Goal: Information Seeking & Learning: Check status

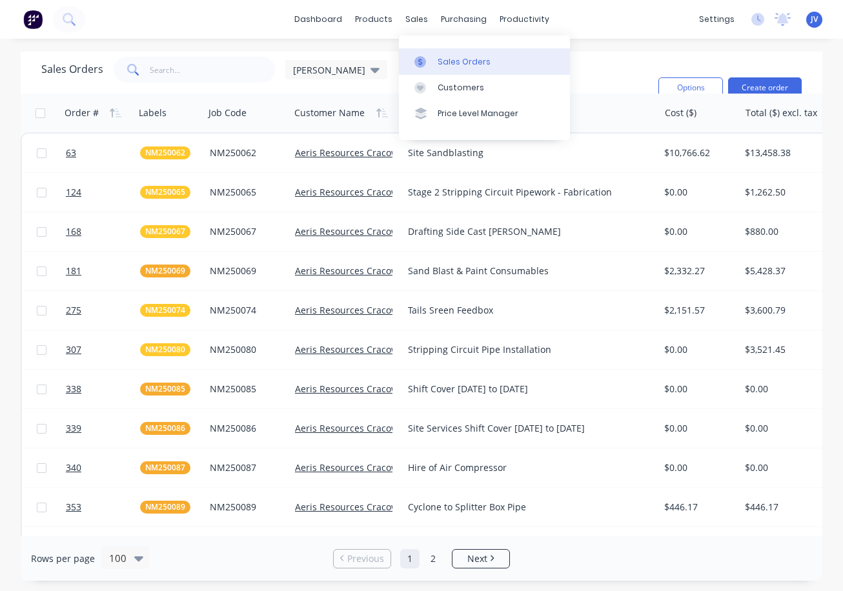
click at [448, 64] on div "Sales Orders" at bounding box center [464, 62] width 53 height 12
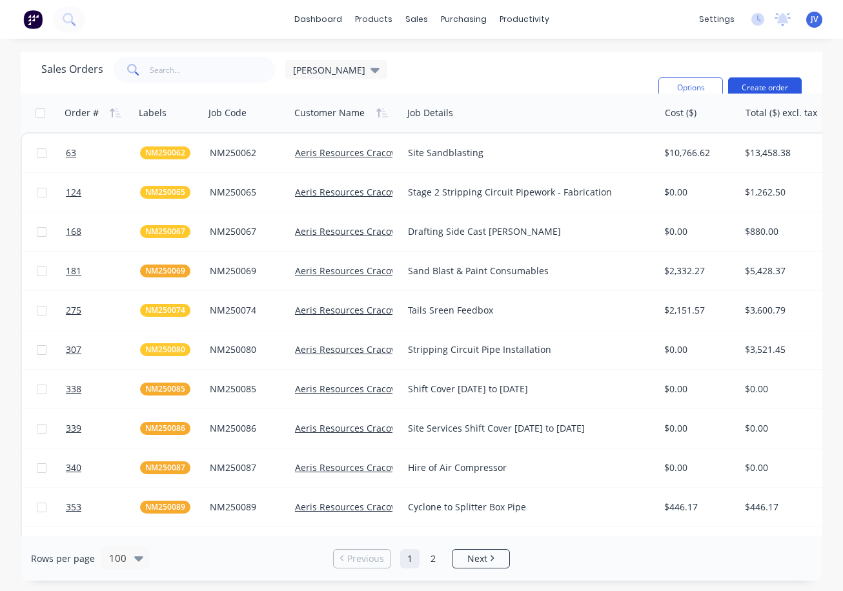
click at [770, 86] on button "Create order" at bounding box center [765, 87] width 74 height 21
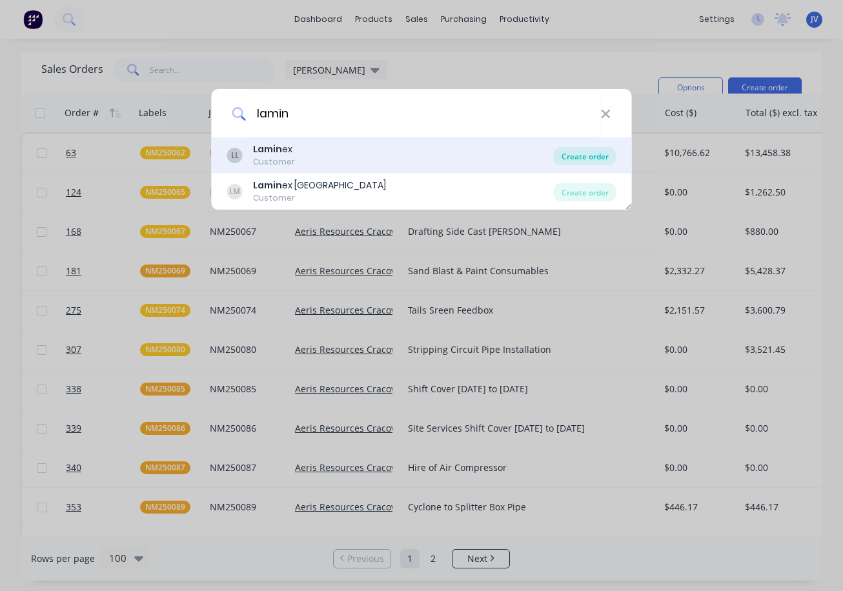
type input "lamin"
click at [578, 153] on div "Create order" at bounding box center [585, 156] width 63 height 18
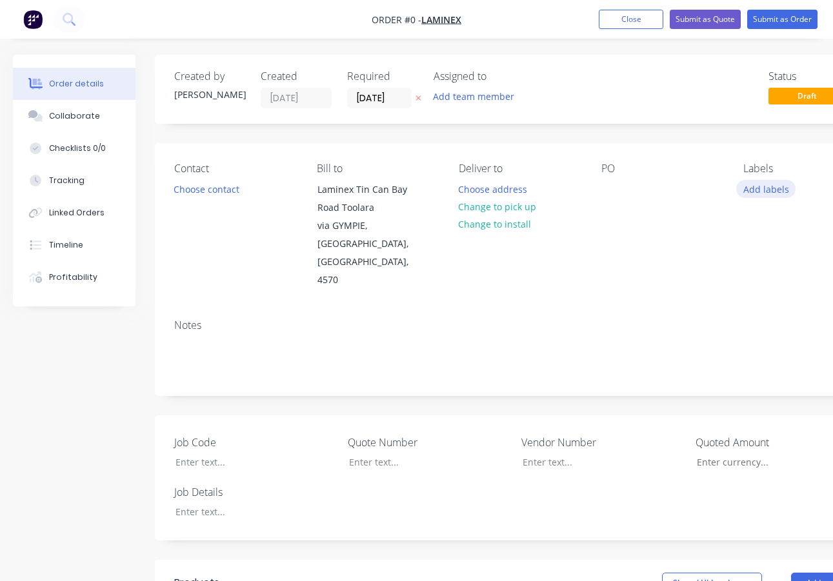
click at [765, 191] on button "Add labels" at bounding box center [765, 188] width 59 height 17
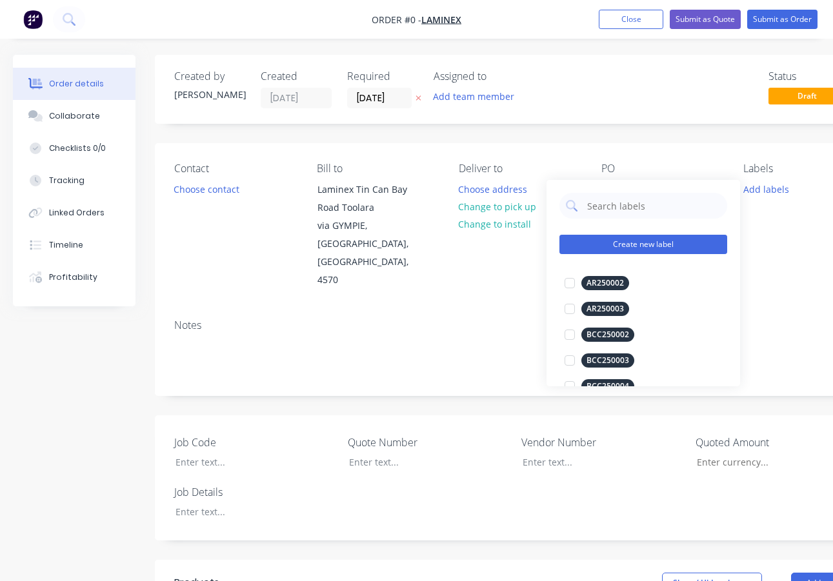
click at [603, 247] on button "Create new label" at bounding box center [643, 244] width 168 height 19
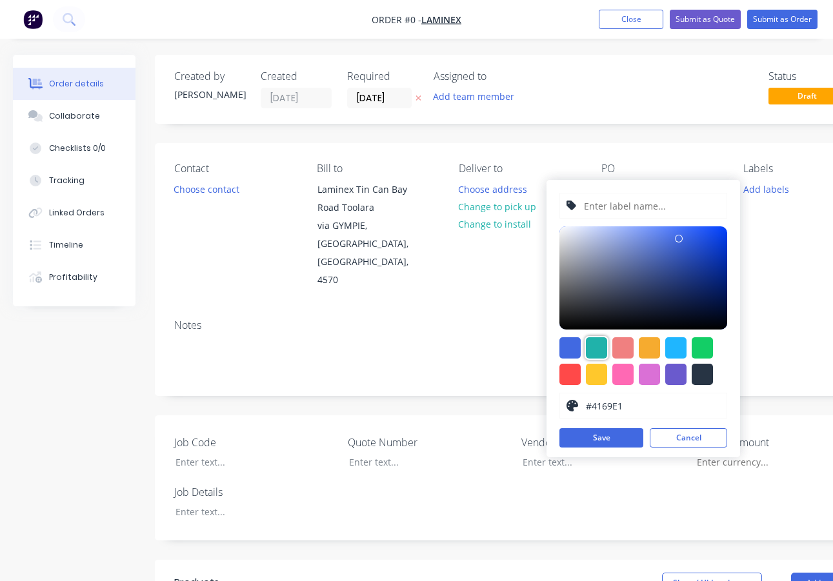
click at [598, 347] on div at bounding box center [596, 347] width 21 height 21
type input "#20B2AA"
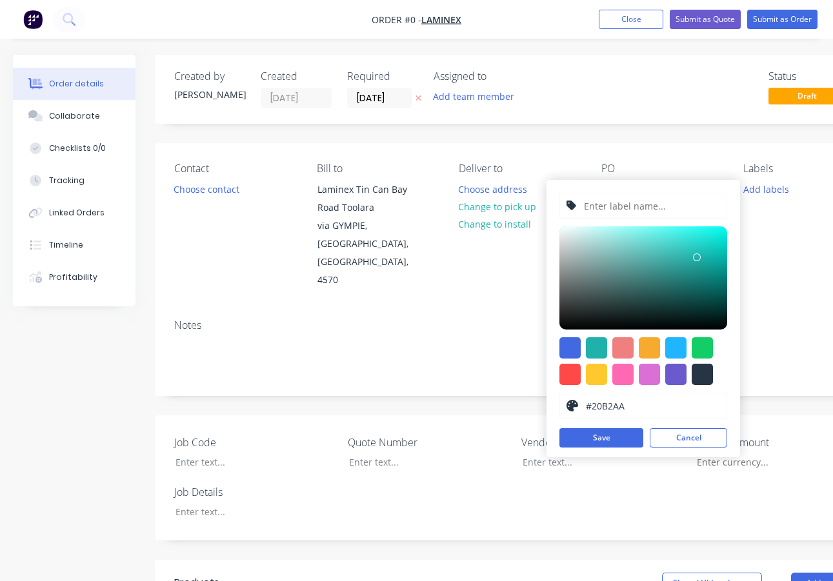
click at [624, 208] on input "text" at bounding box center [651, 206] width 137 height 25
type input "LAM250215"
click at [609, 443] on button "Save" at bounding box center [601, 437] width 84 height 19
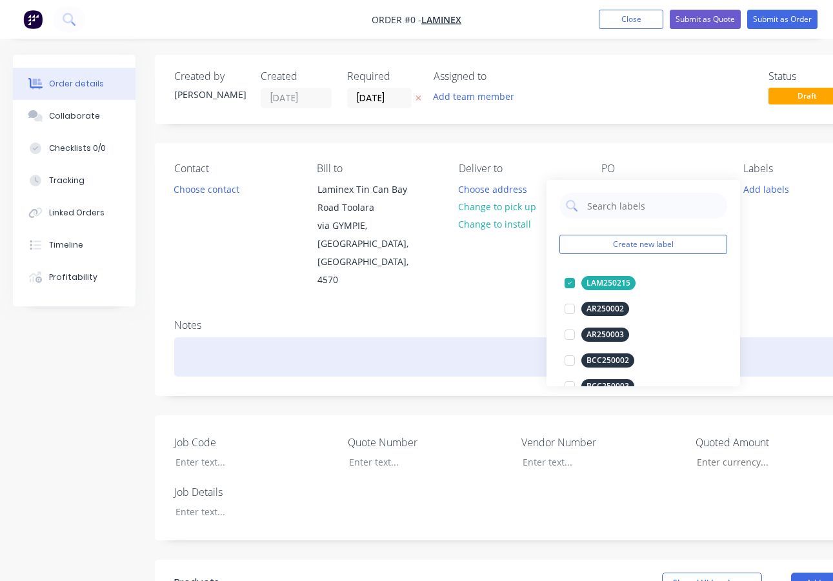
click at [192, 309] on div "Order details Collaborate Checklists 0/0 Tracking Linked Orders Timeline Profit…" at bounding box center [449, 517] width 898 height 924
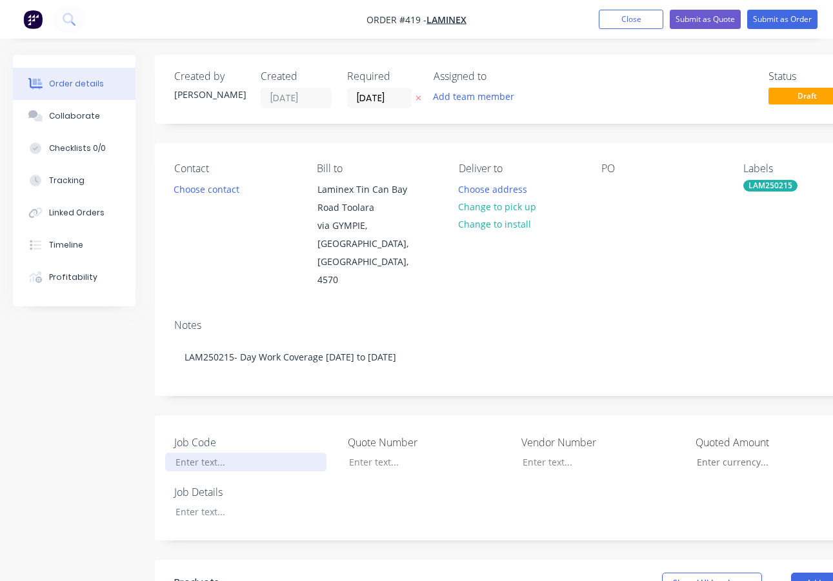
click at [200, 453] on div at bounding box center [245, 462] width 161 height 19
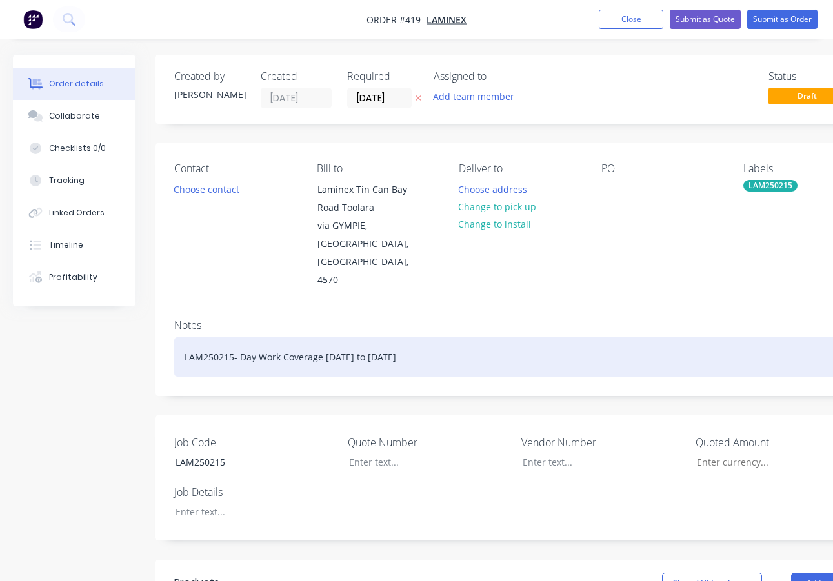
click at [416, 337] on div "LAM250215- Day Work Coverage [DATE] to [DATE]" at bounding box center [519, 356] width 691 height 39
drag, startPoint x: 401, startPoint y: 323, endPoint x: 240, endPoint y: 323, distance: 161.3
click at [240, 337] on div "LAM250215- Day Work Coverage [DATE] to [DATE]" at bounding box center [519, 356] width 691 height 39
copy div "Day Work Coverage [DATE] to [DATE]"
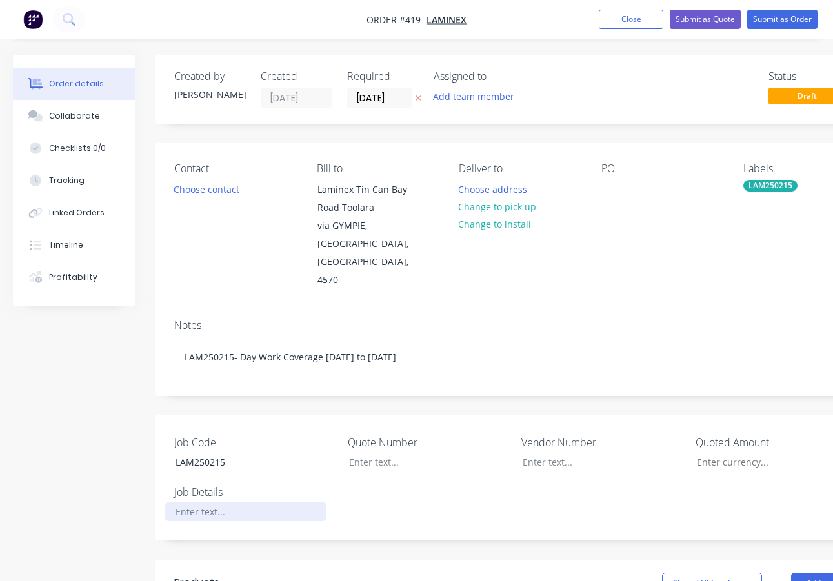
paste div
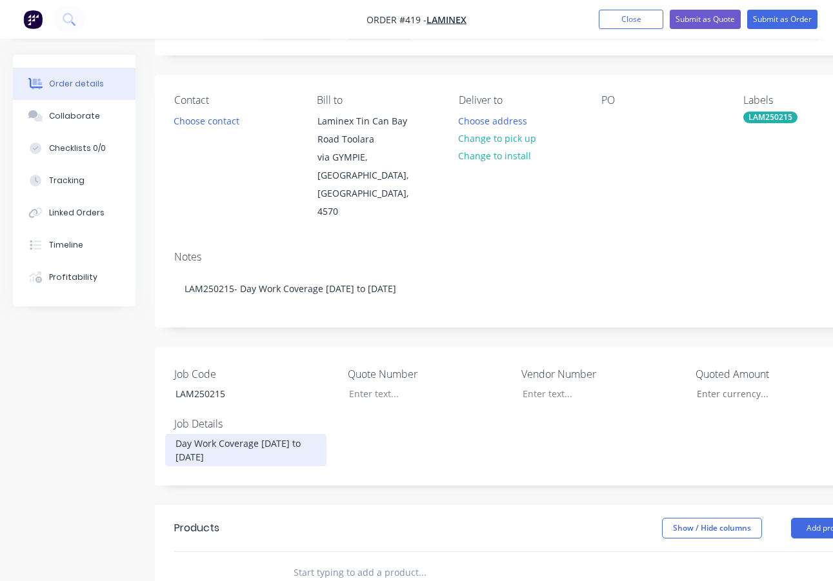
scroll to position [129, 0]
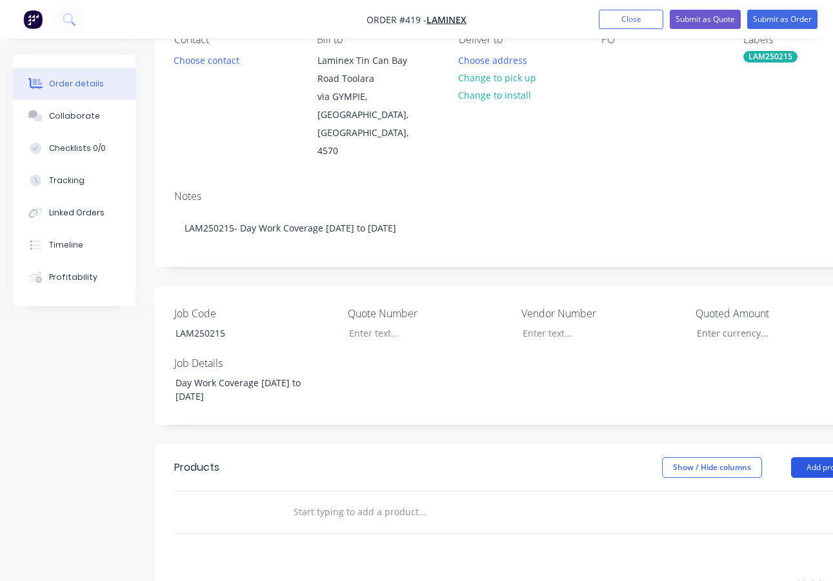
click at [807, 458] on button "Add product" at bounding box center [828, 468] width 74 height 21
click at [778, 491] on div "Product catalogue" at bounding box center [803, 500] width 99 height 19
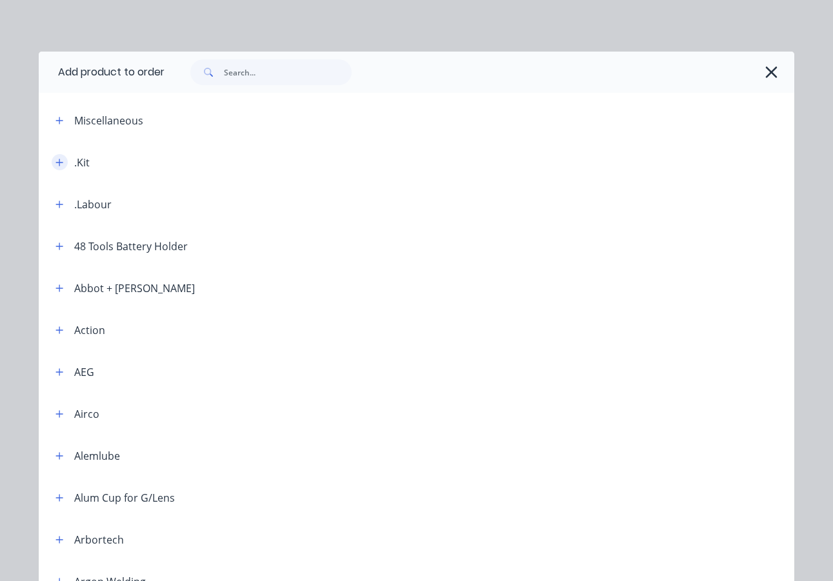
click at [56, 164] on icon "button" at bounding box center [59, 162] width 8 height 9
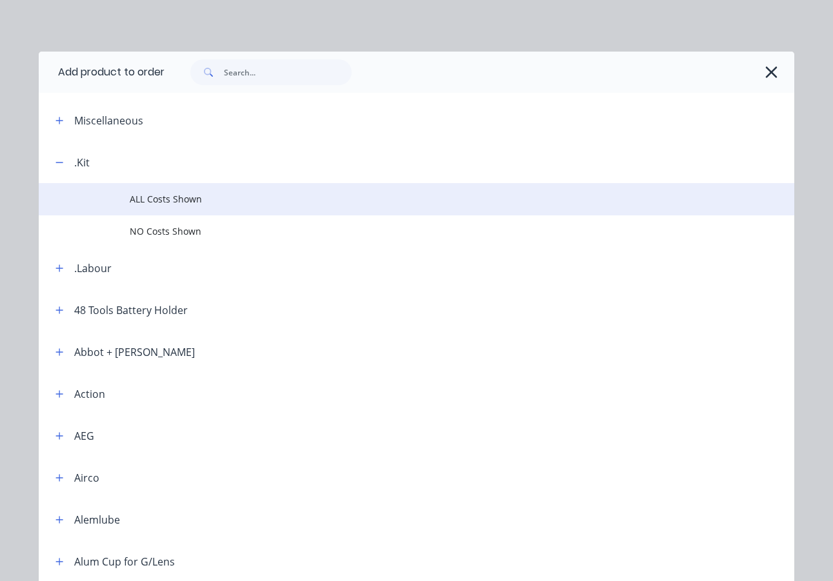
click at [142, 197] on span "ALL Costs Shown" at bounding box center [396, 199] width 532 height 14
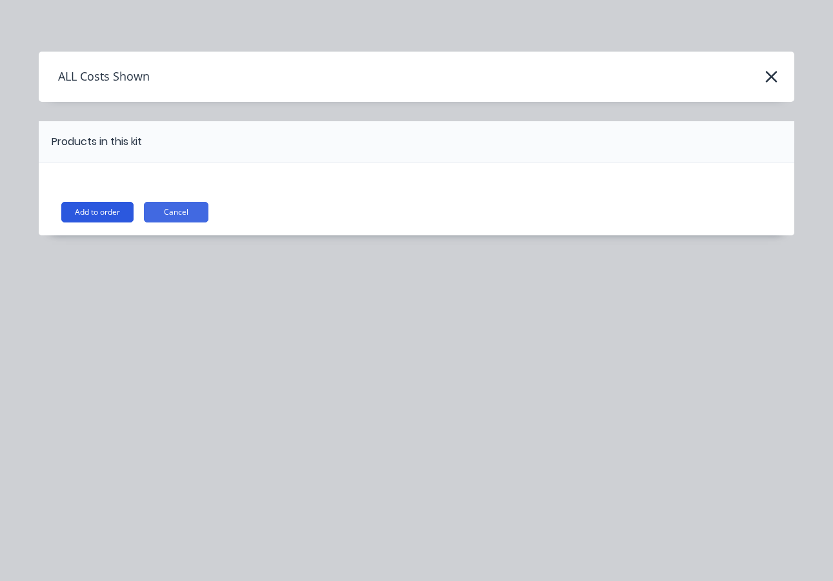
click at [96, 210] on button "Add to order" at bounding box center [97, 212] width 72 height 21
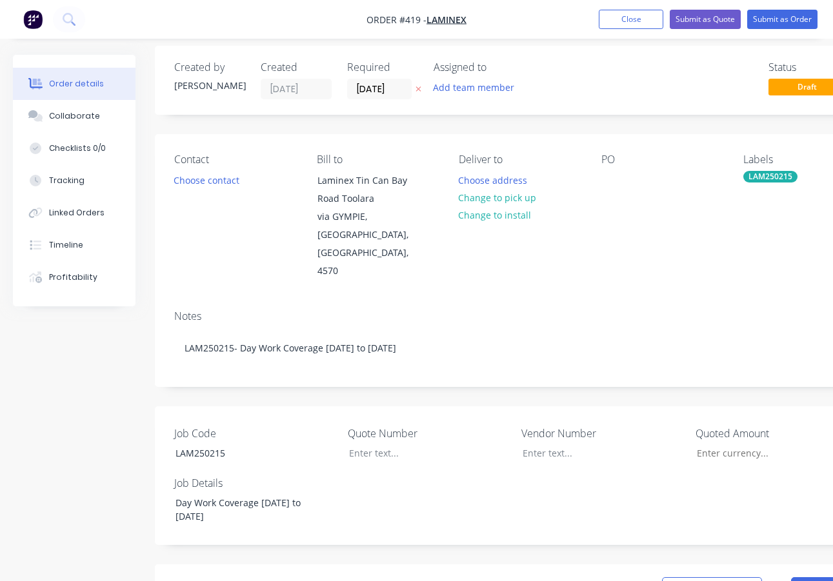
scroll to position [0, 0]
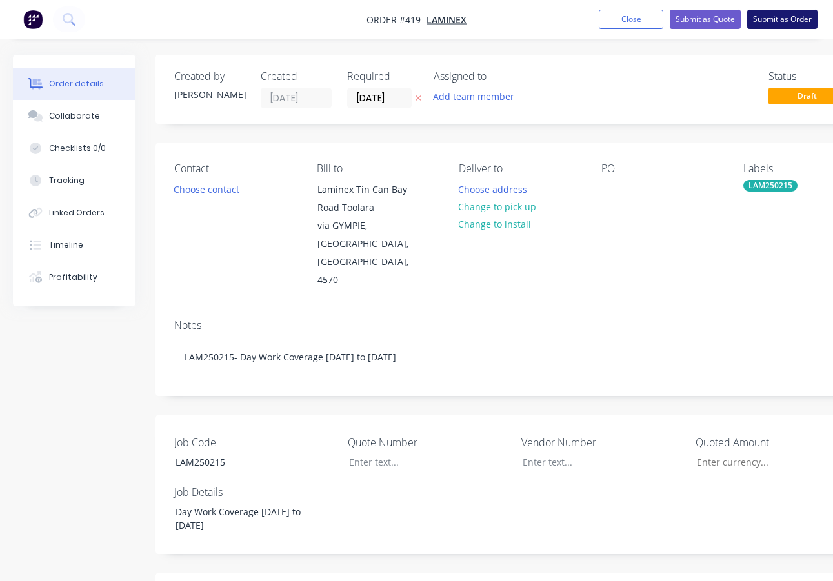
click at [765, 17] on button "Submit as Order" at bounding box center [782, 19] width 70 height 19
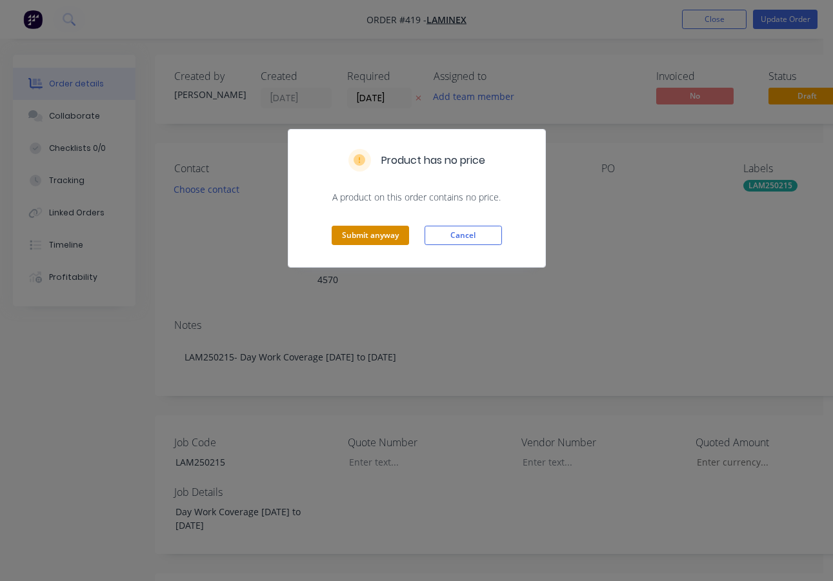
click at [354, 236] on button "Submit anyway" at bounding box center [370, 235] width 77 height 19
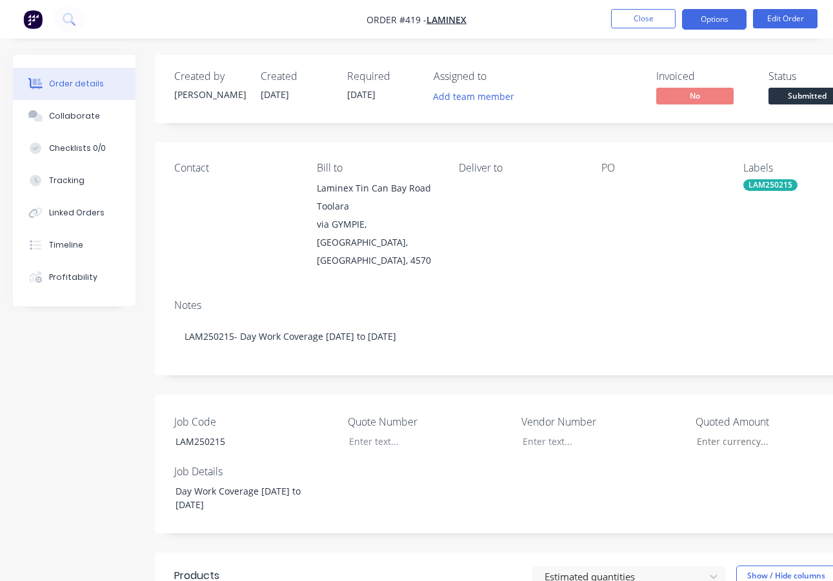
click at [715, 21] on button "Options" at bounding box center [714, 19] width 65 height 21
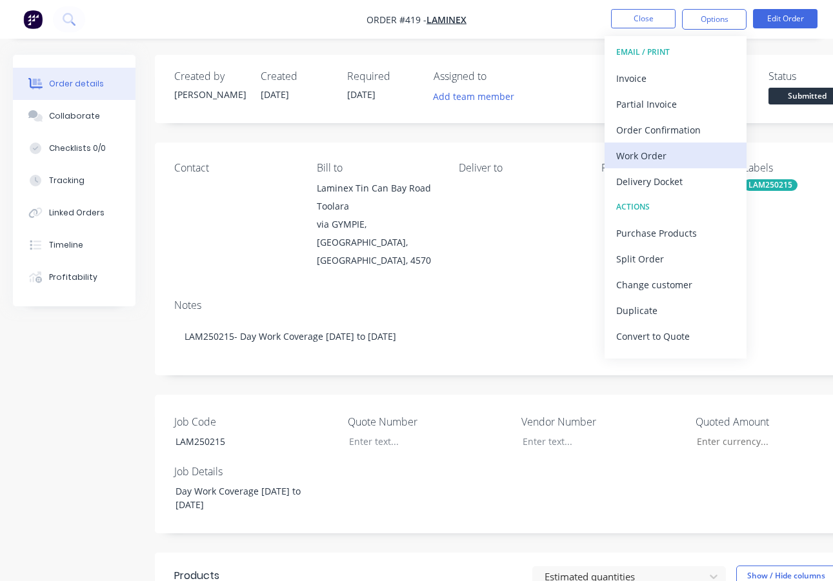
click at [650, 153] on div "Work Order" at bounding box center [675, 155] width 119 height 19
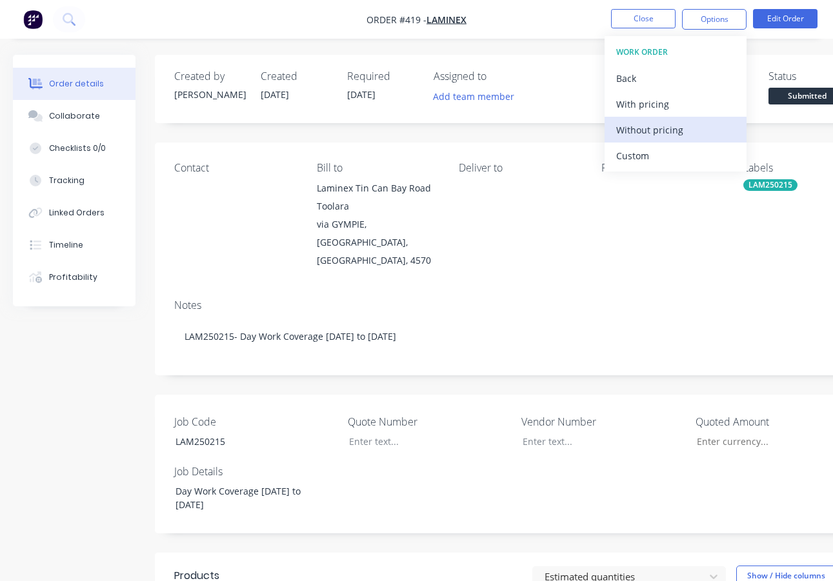
click at [652, 132] on div "Without pricing" at bounding box center [675, 130] width 119 height 19
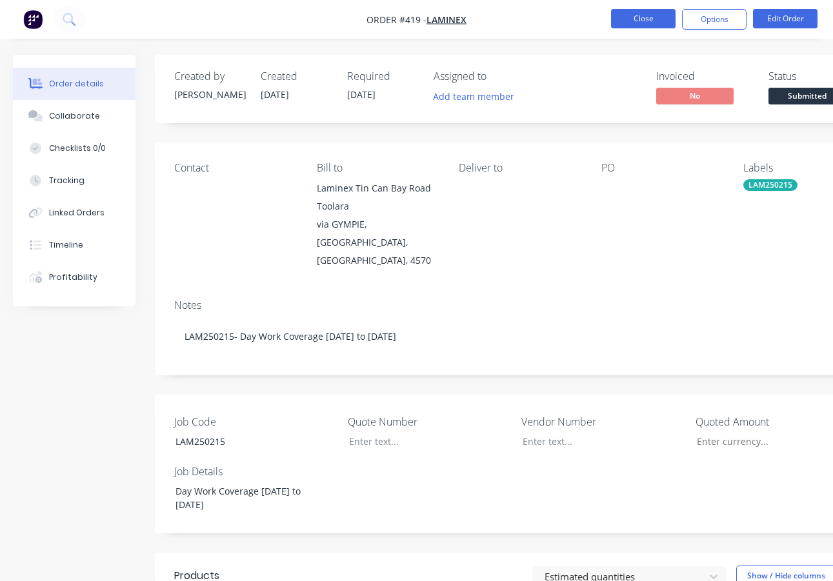
click at [655, 17] on button "Close" at bounding box center [643, 18] width 65 height 19
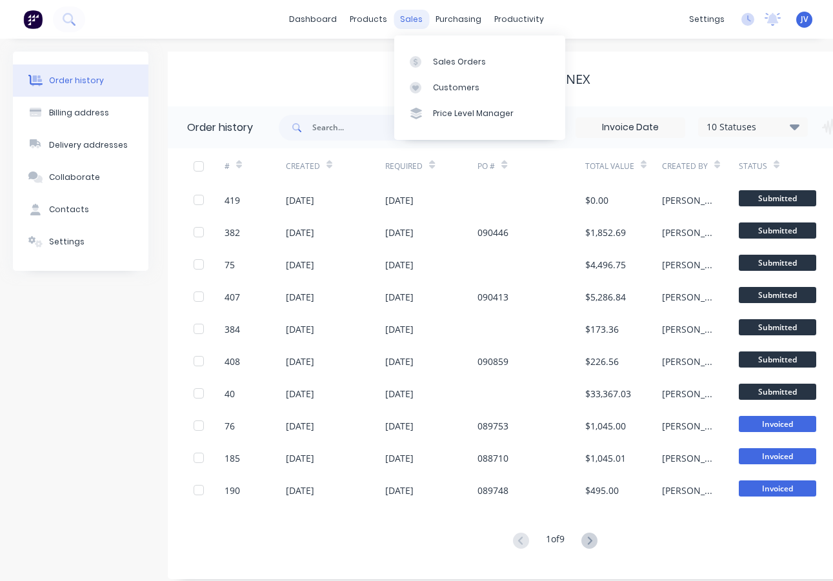
click at [416, 19] on div "sales" at bounding box center [411, 19] width 35 height 19
click at [436, 57] on div "Sales Orders" at bounding box center [459, 62] width 53 height 12
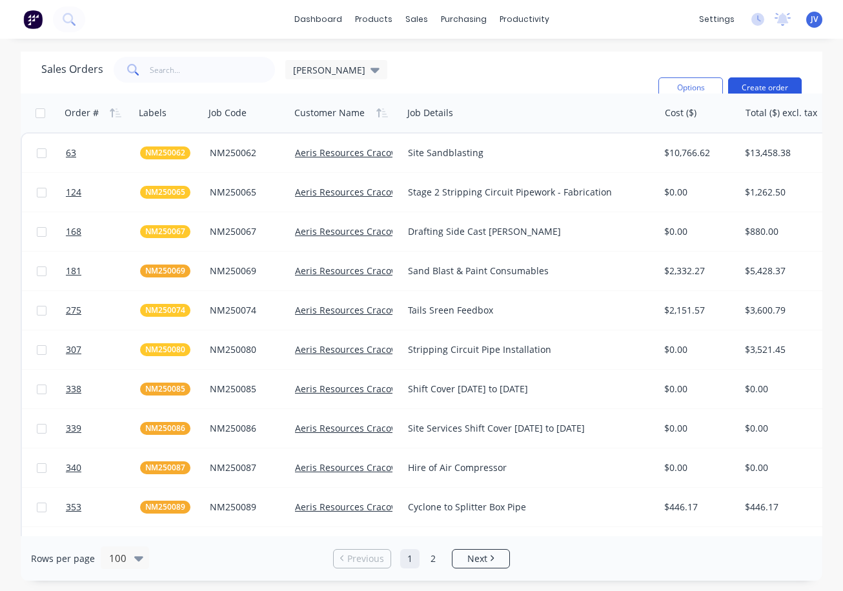
click at [764, 88] on button "Create order" at bounding box center [765, 87] width 74 height 21
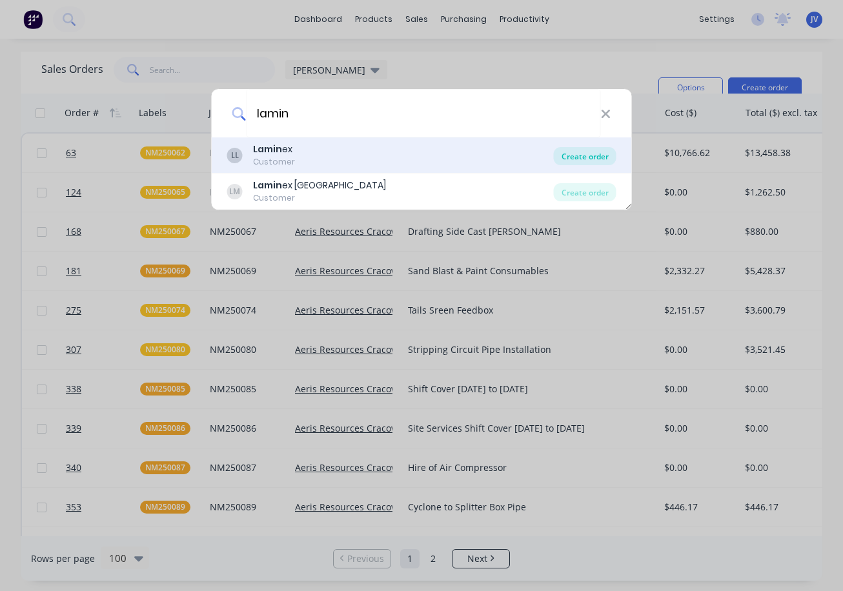
type input "lamin"
click at [585, 156] on div "Create order" at bounding box center [585, 156] width 63 height 18
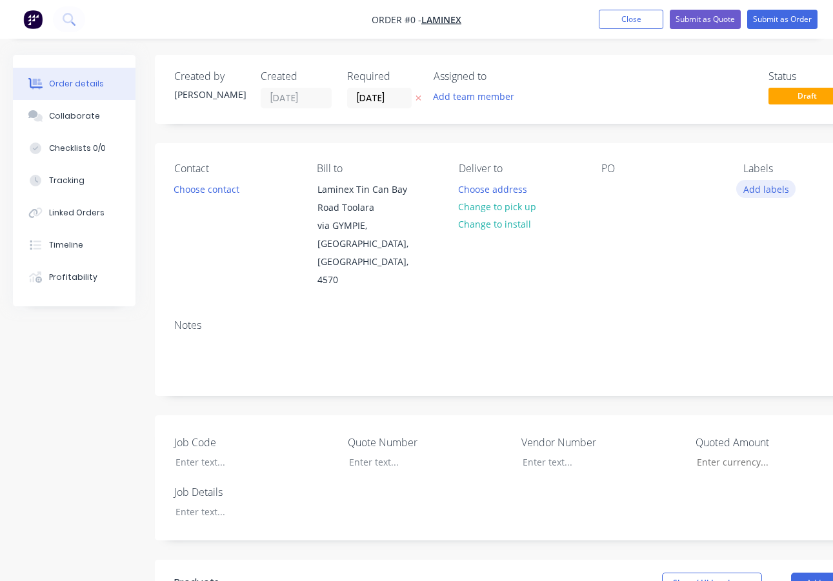
click at [764, 188] on button "Add labels" at bounding box center [765, 188] width 59 height 17
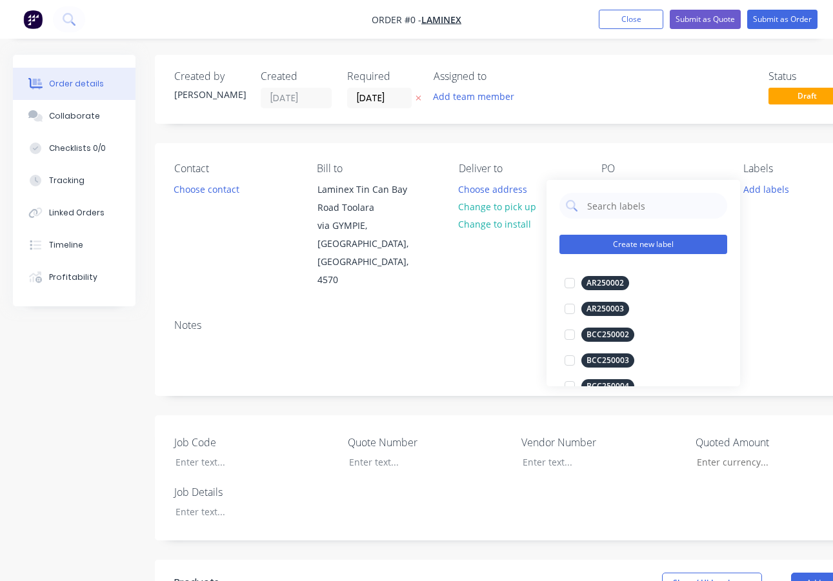
click at [623, 239] on button "Create new label" at bounding box center [643, 244] width 168 height 19
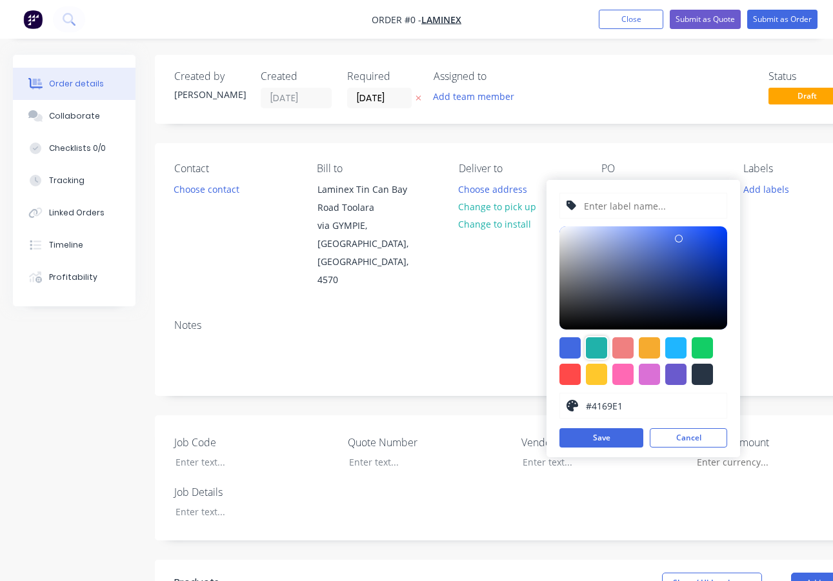
click at [598, 347] on div at bounding box center [596, 347] width 21 height 21
type input "#20B2AA"
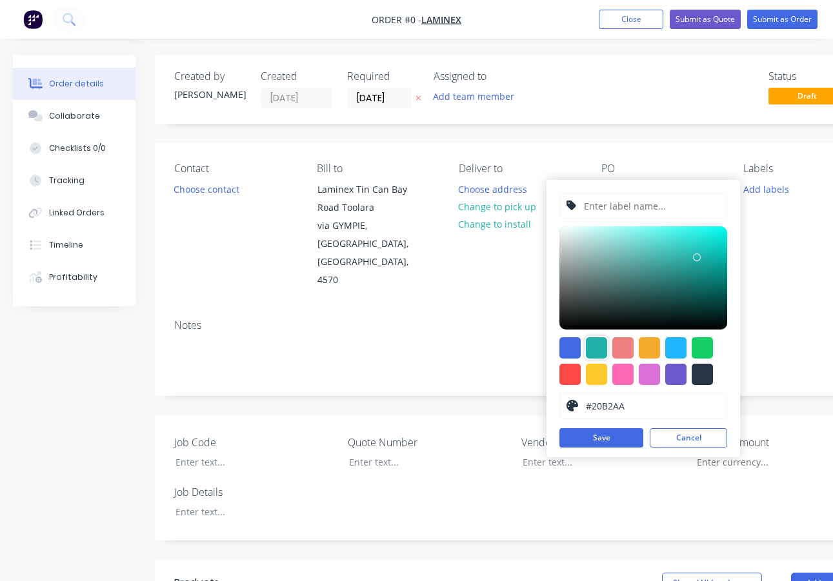
click at [618, 209] on input "text" at bounding box center [651, 206] width 137 height 25
type input "LAM250216"
click at [609, 441] on button "Save" at bounding box center [601, 437] width 84 height 19
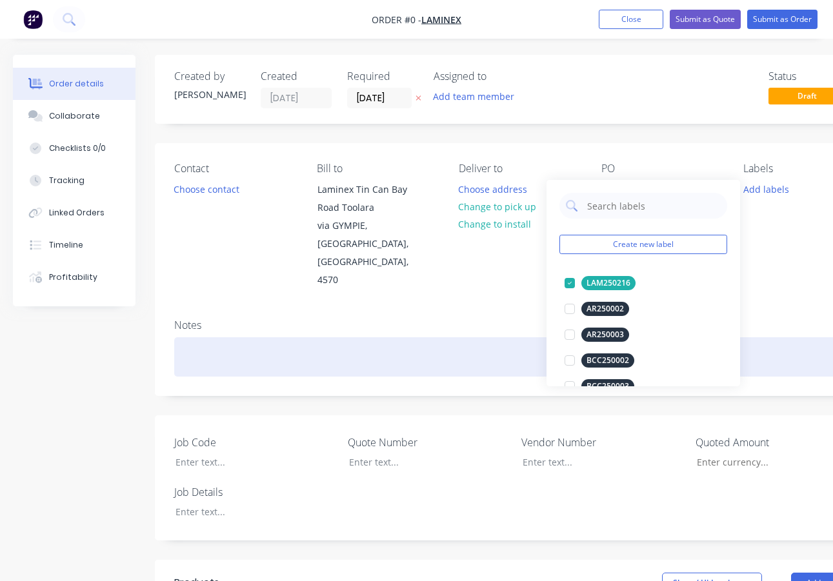
click at [188, 326] on div "Order details Collaborate Checklists 0/0 Tracking Linked Orders Timeline Profit…" at bounding box center [449, 517] width 898 height 924
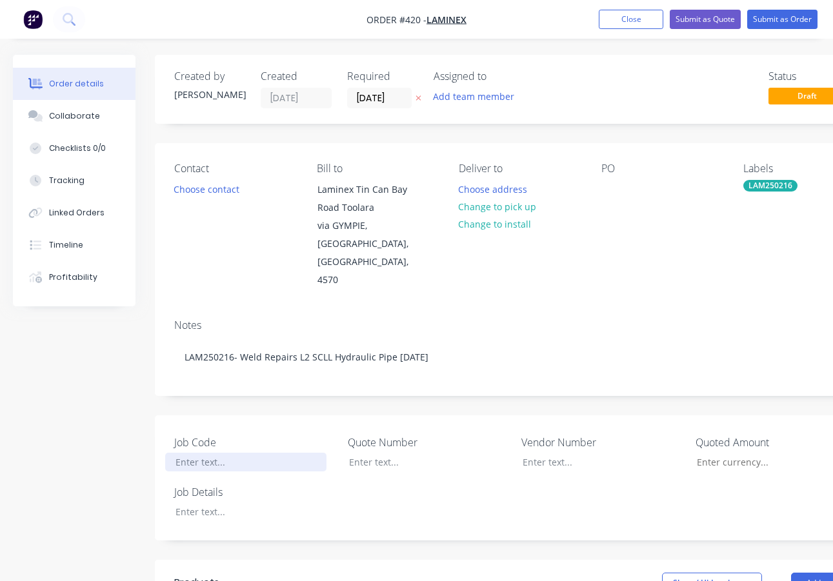
click at [201, 453] on div at bounding box center [245, 462] width 161 height 19
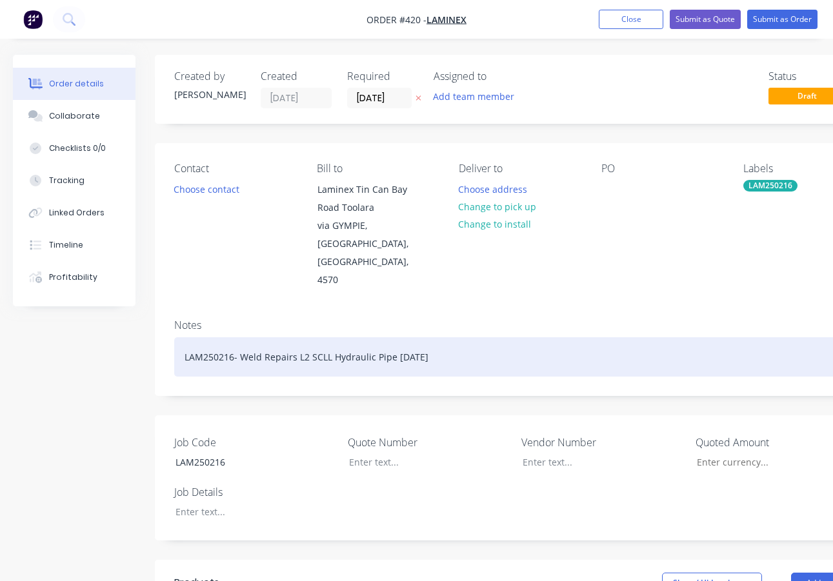
click at [441, 337] on div "LAM250216- Weld Repairs L2 SCLL Hydraulic Pipe [DATE]" at bounding box center [519, 356] width 691 height 39
drag, startPoint x: 441, startPoint y: 320, endPoint x: 242, endPoint y: 325, distance: 198.8
click at [242, 337] on div "LAM250216- Weld Repairs L2 SCLL Hydraulic Pipe [DATE]" at bounding box center [519, 356] width 691 height 39
copy div "Weld Repairs L2 SCLL Hydraulic Pipe [DATE]"
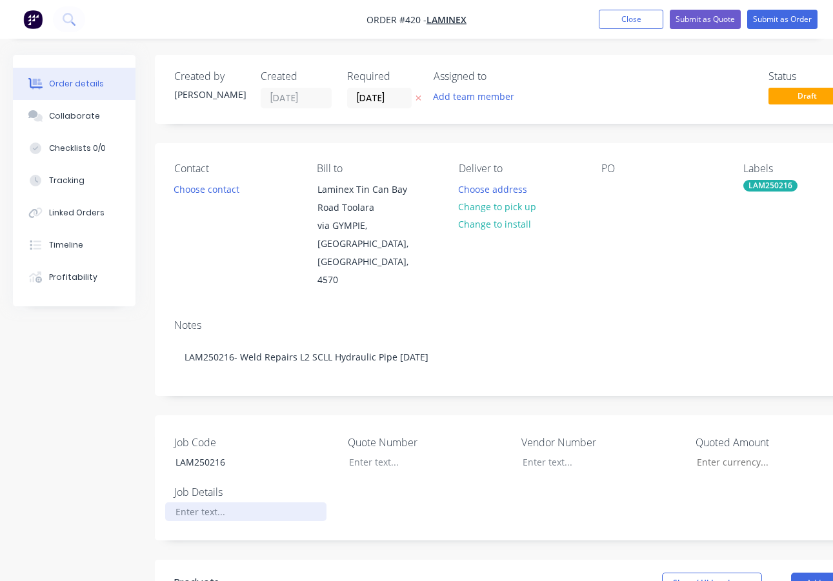
paste div
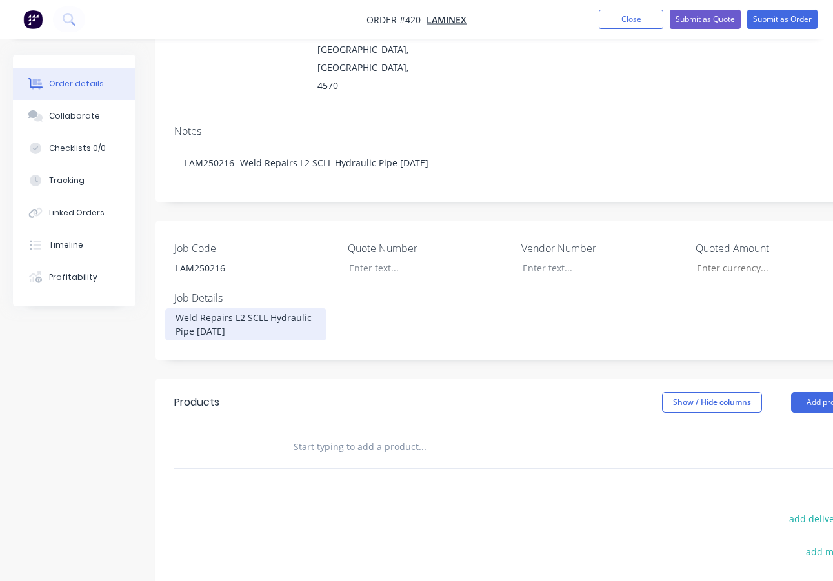
scroll to position [323, 0]
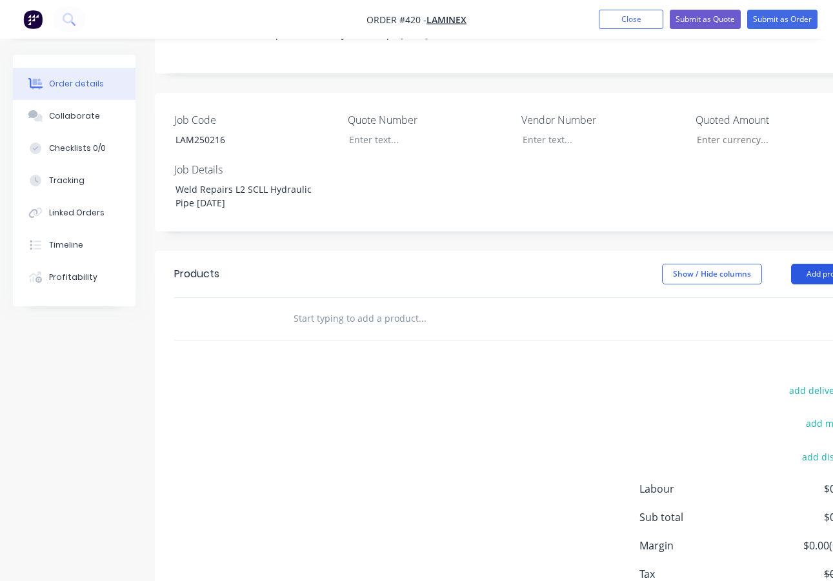
click at [805, 264] on button "Add product" at bounding box center [828, 274] width 74 height 21
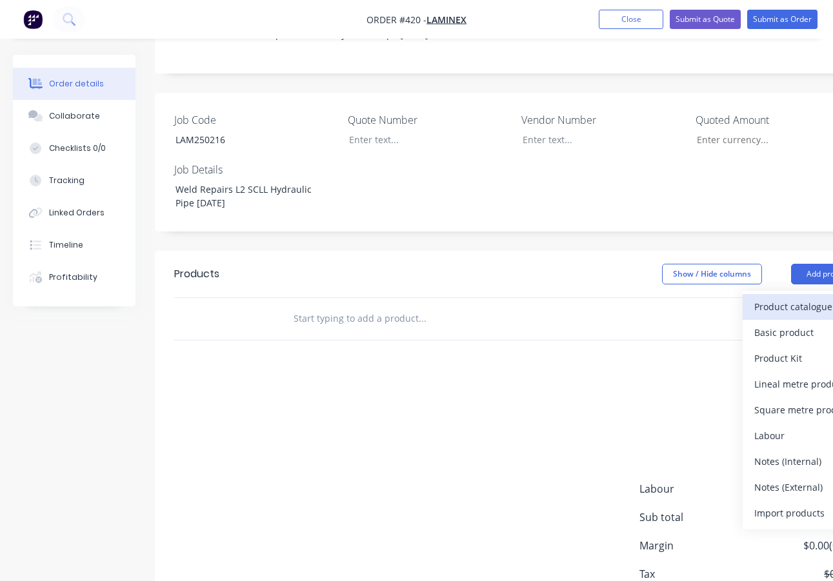
click at [780, 297] on div "Product catalogue" at bounding box center [803, 306] width 99 height 19
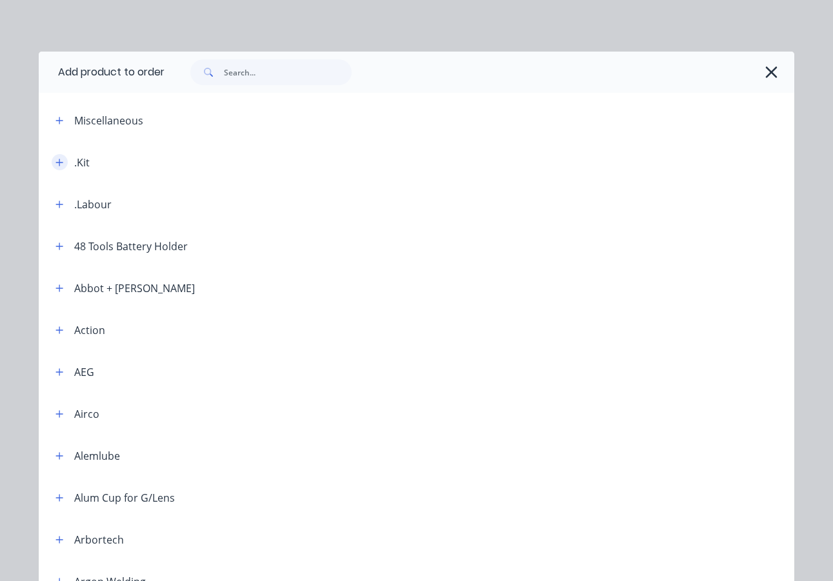
click at [59, 166] on icon "button" at bounding box center [59, 162] width 8 height 9
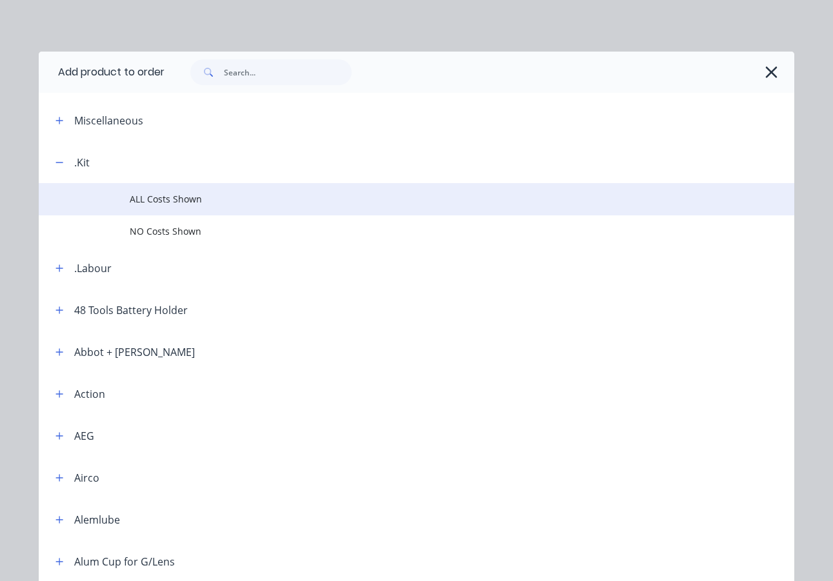
click at [171, 203] on span "ALL Costs Shown" at bounding box center [396, 199] width 532 height 14
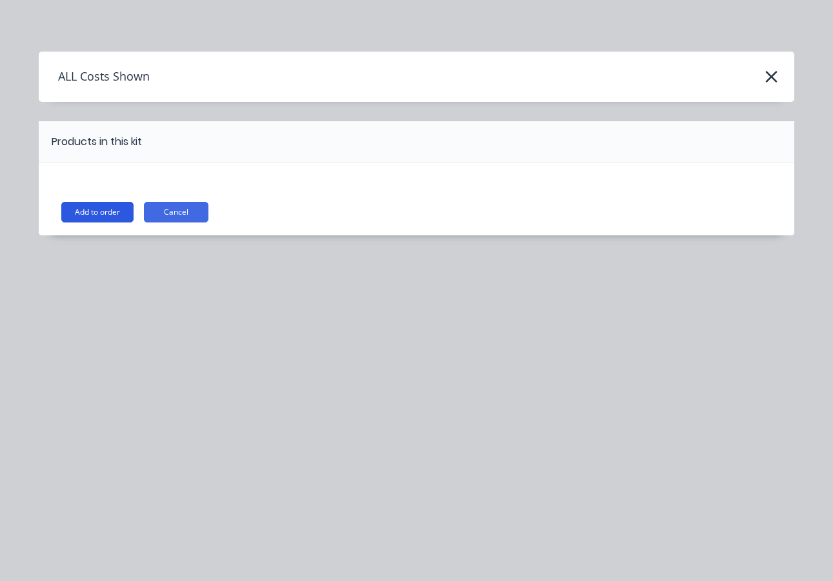
click at [110, 214] on button "Add to order" at bounding box center [97, 212] width 72 height 21
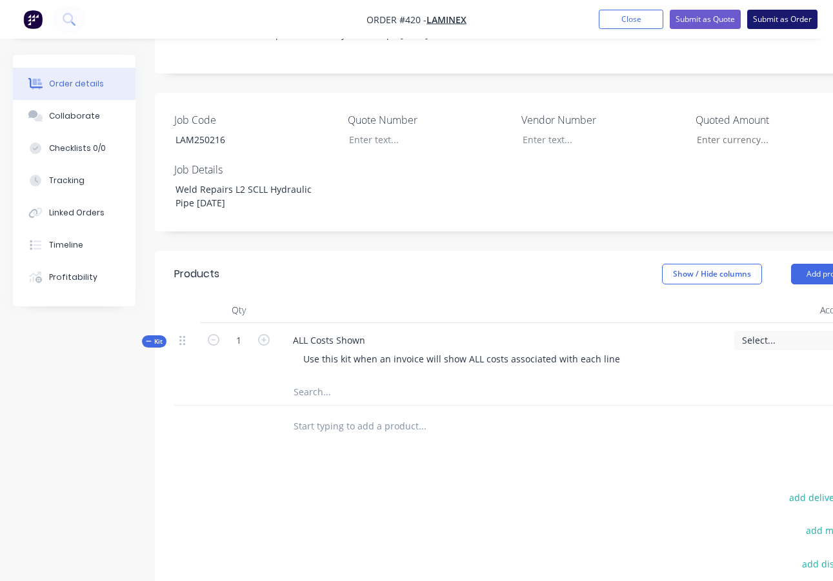
click at [780, 19] on button "Submit as Order" at bounding box center [782, 19] width 70 height 19
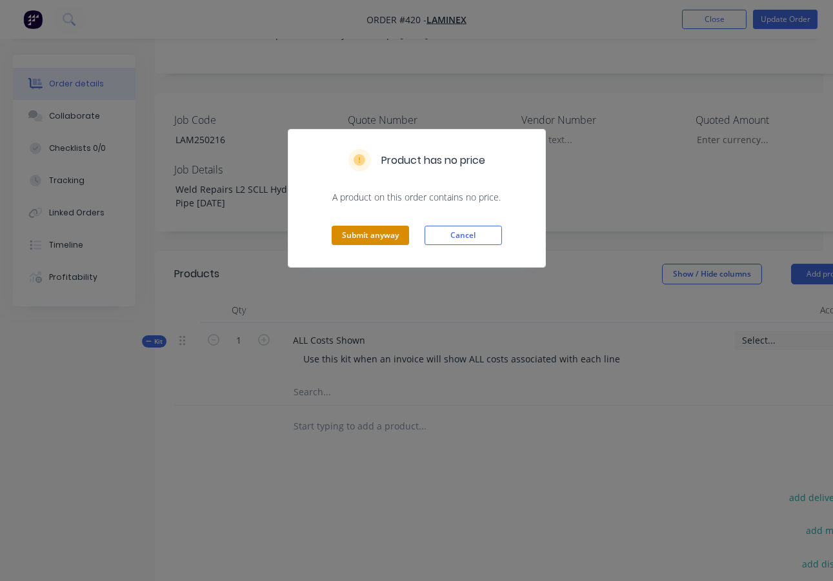
click at [390, 238] on button "Submit anyway" at bounding box center [370, 235] width 77 height 19
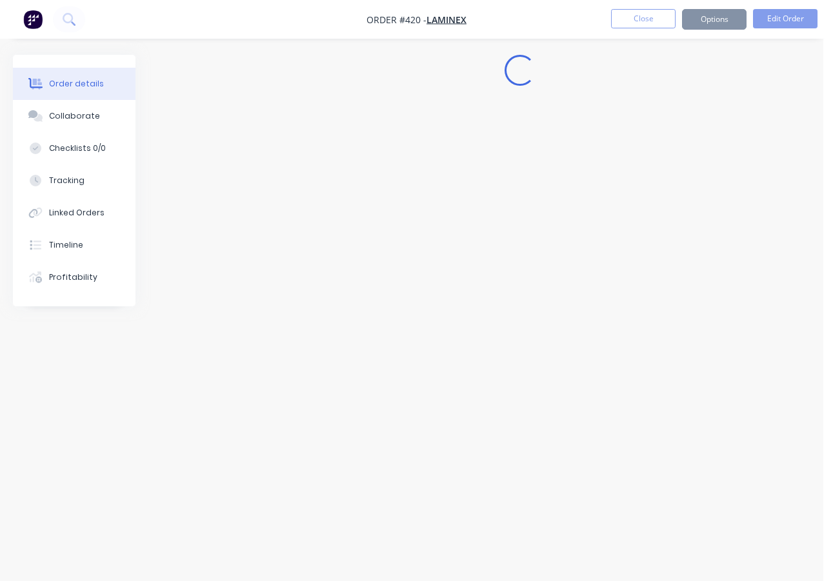
scroll to position [309, 0]
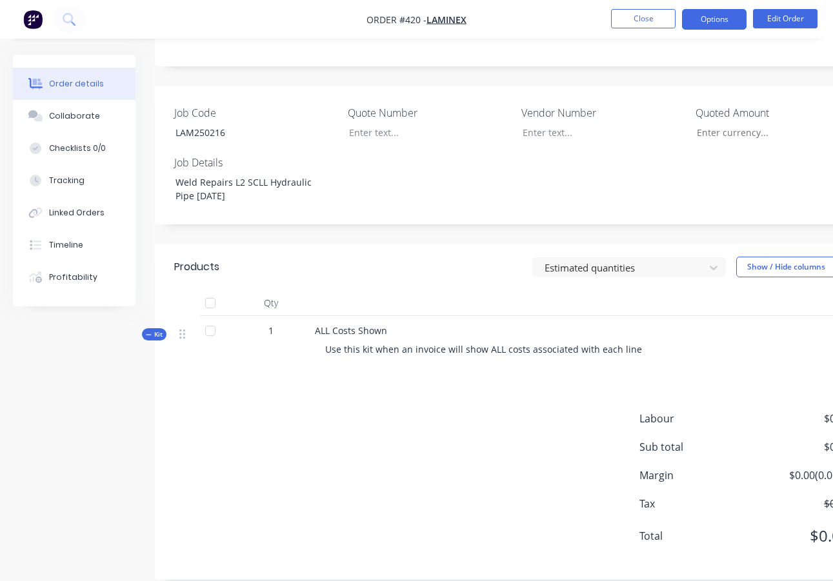
click at [718, 21] on button "Options" at bounding box center [714, 19] width 65 height 21
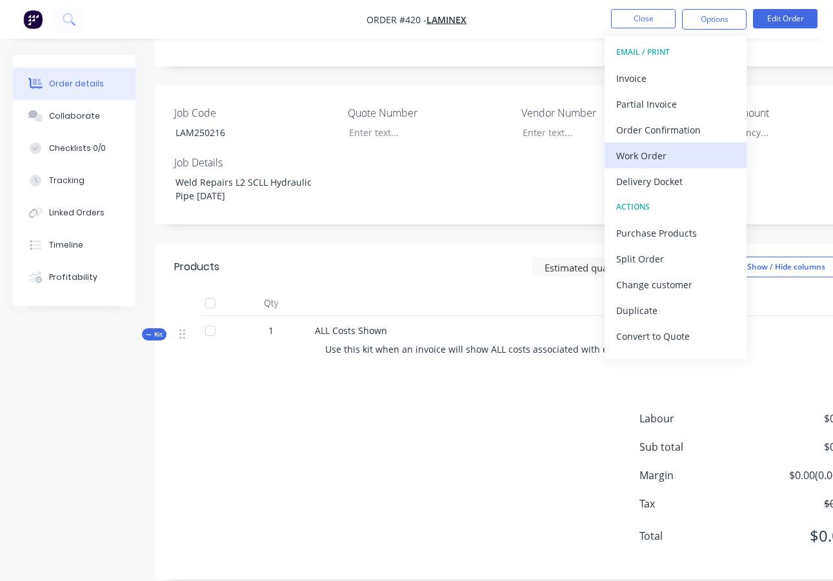
click at [645, 156] on div "Work Order" at bounding box center [675, 155] width 119 height 19
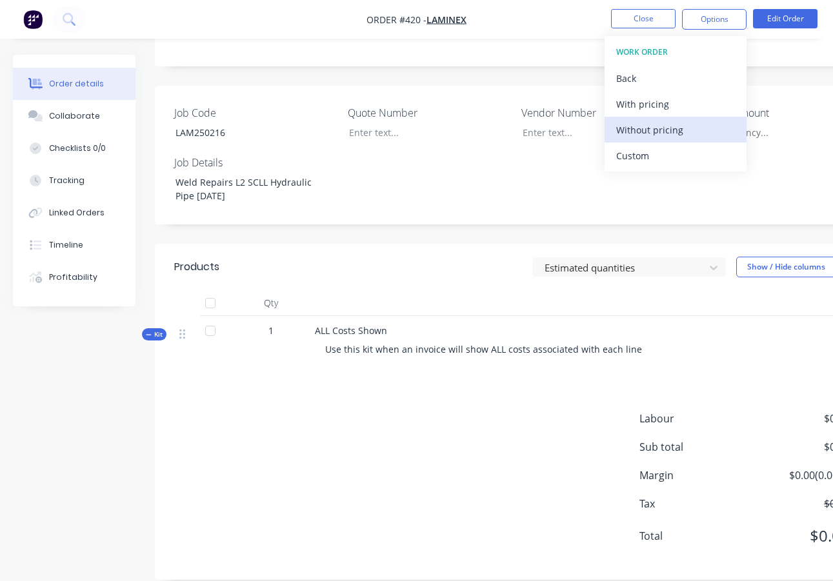
click at [676, 128] on div "Without pricing" at bounding box center [675, 130] width 119 height 19
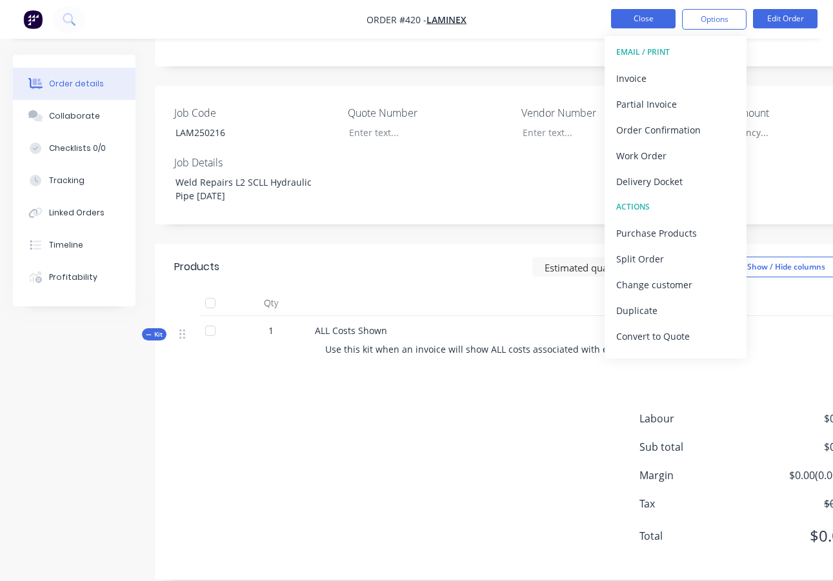
click at [650, 17] on button "Close" at bounding box center [643, 18] width 65 height 19
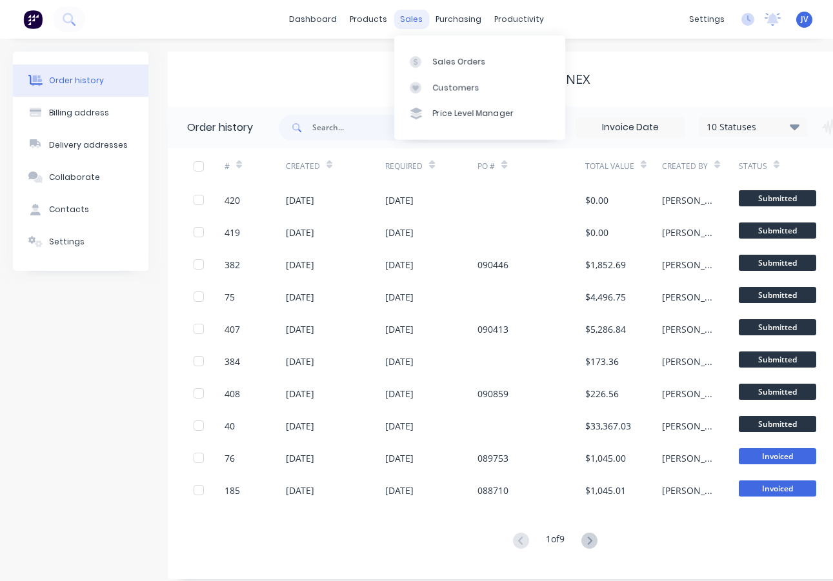
click at [412, 23] on div "sales" at bounding box center [411, 19] width 35 height 19
click at [443, 63] on div "Sales Orders" at bounding box center [459, 62] width 53 height 12
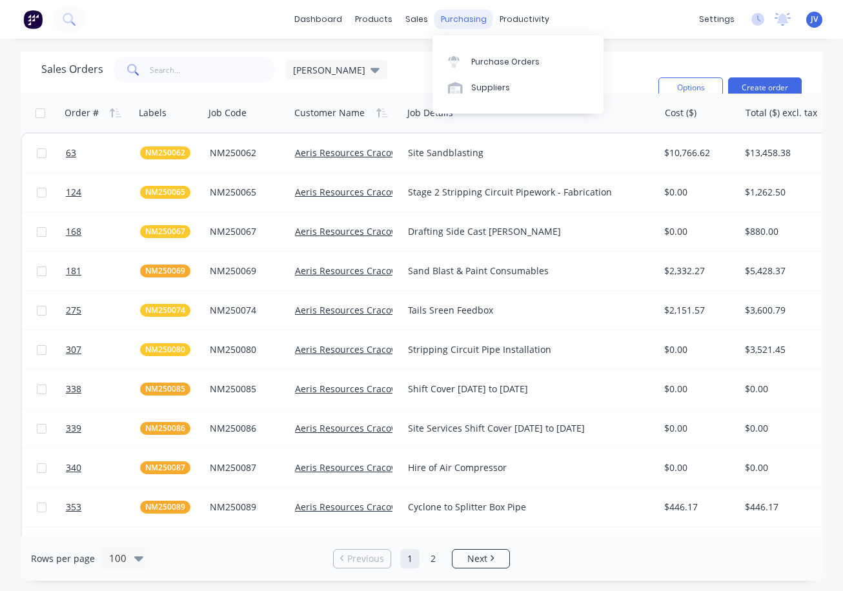
click at [454, 19] on div "purchasing" at bounding box center [463, 19] width 59 height 19
click at [488, 58] on div "Purchase Orders" at bounding box center [505, 62] width 68 height 12
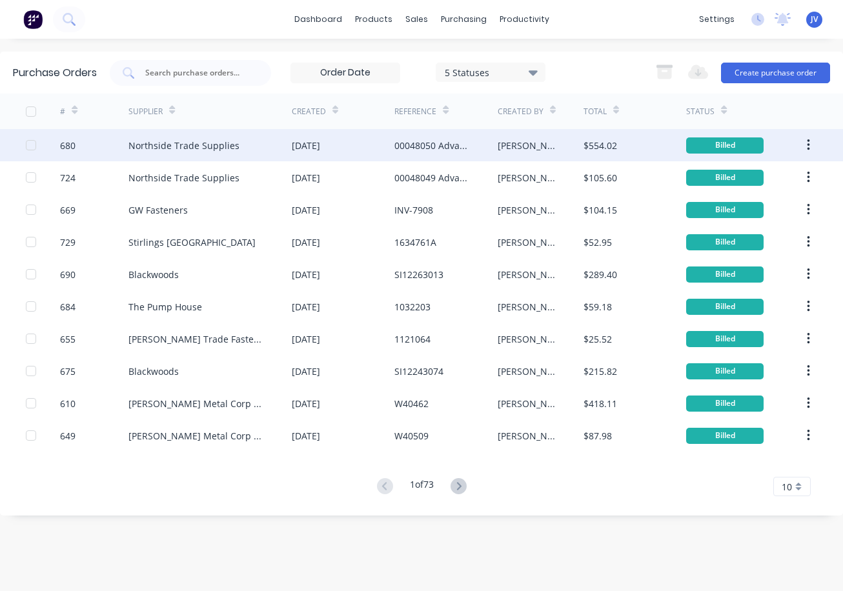
click at [63, 145] on div "680" at bounding box center [67, 146] width 15 height 14
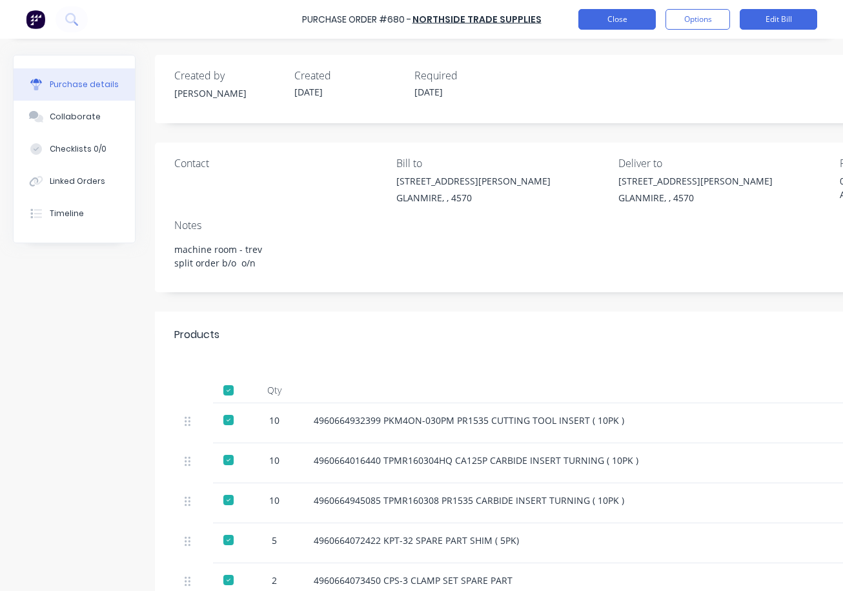
click at [611, 14] on button "Close" at bounding box center [616, 19] width 77 height 21
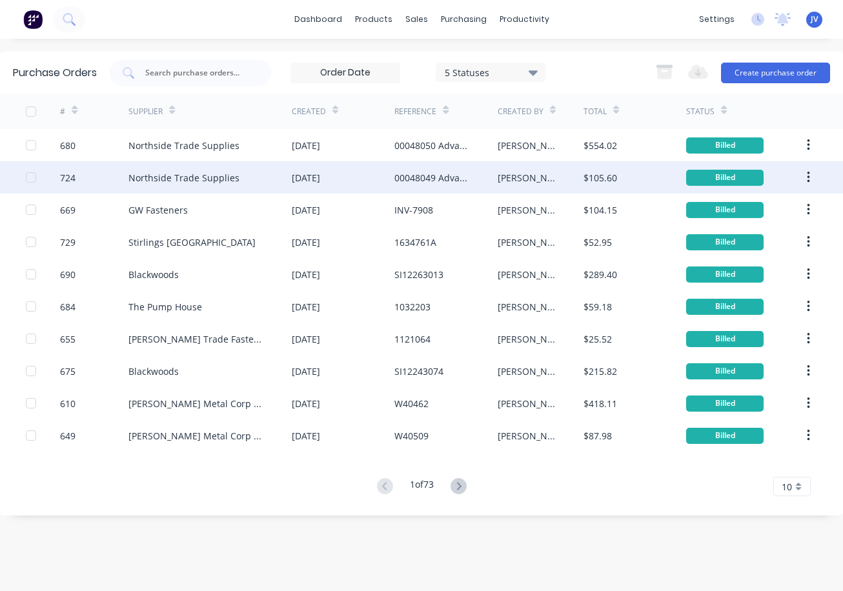
click at [67, 179] on div "724" at bounding box center [67, 178] width 15 height 14
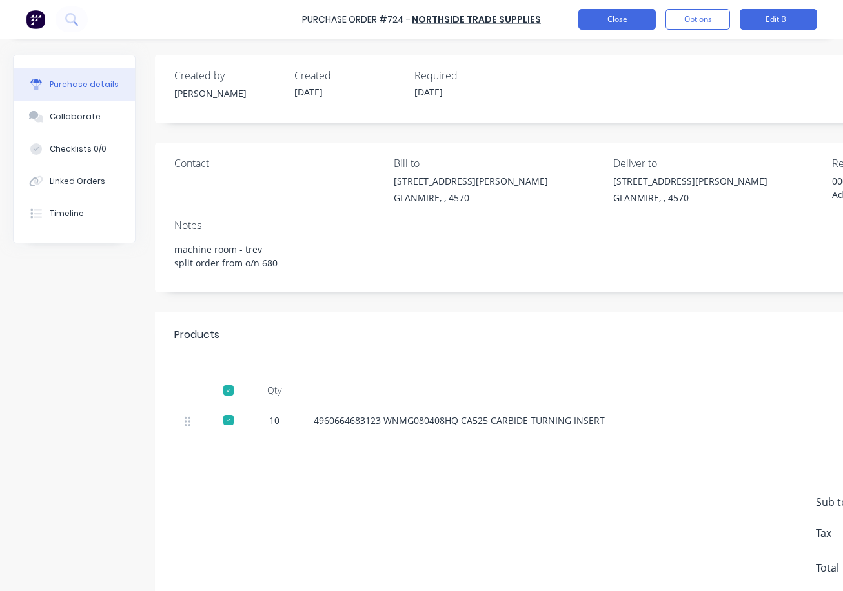
click at [584, 19] on button "Close" at bounding box center [616, 19] width 77 height 21
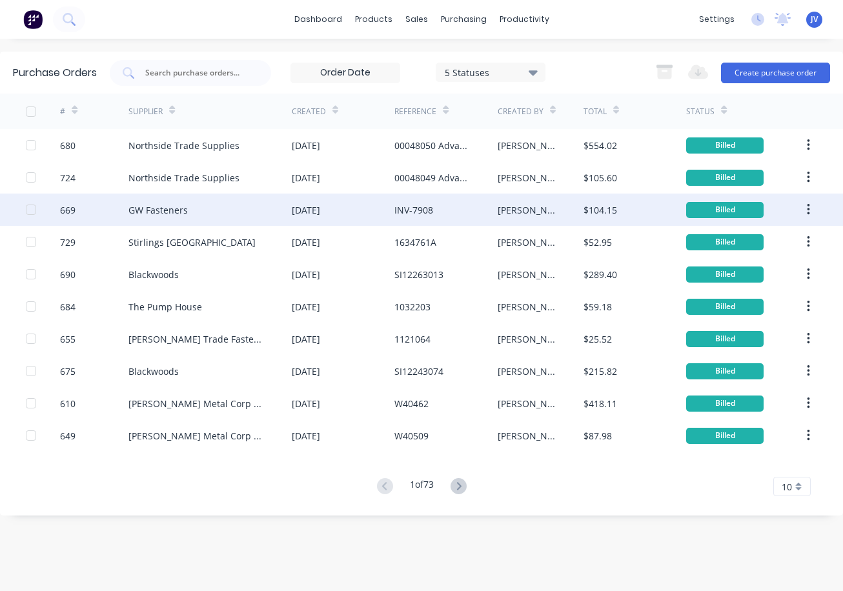
click at [64, 209] on div "669" at bounding box center [67, 210] width 15 height 14
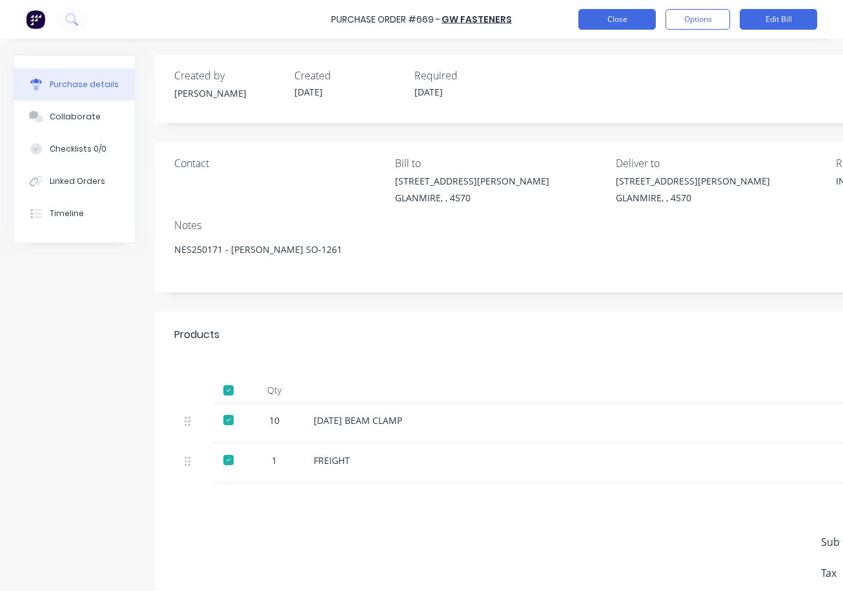
click at [628, 16] on button "Close" at bounding box center [616, 19] width 77 height 21
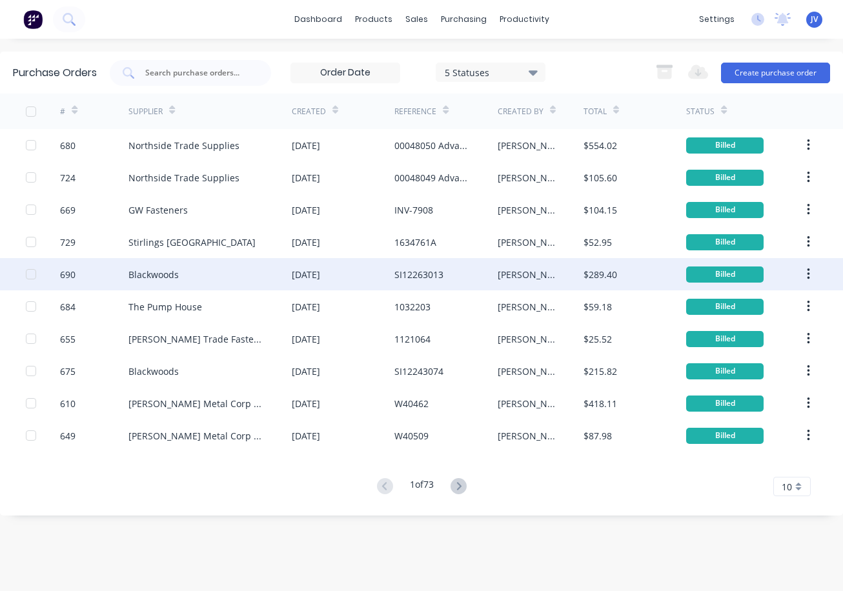
click at [152, 277] on div "Blackwoods" at bounding box center [153, 275] width 50 height 14
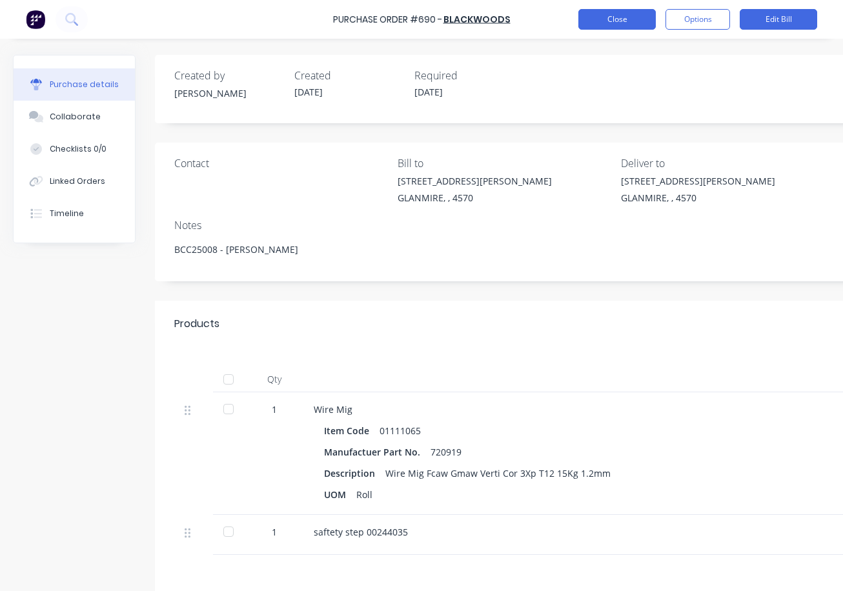
click at [620, 22] on button "Close" at bounding box center [616, 19] width 77 height 21
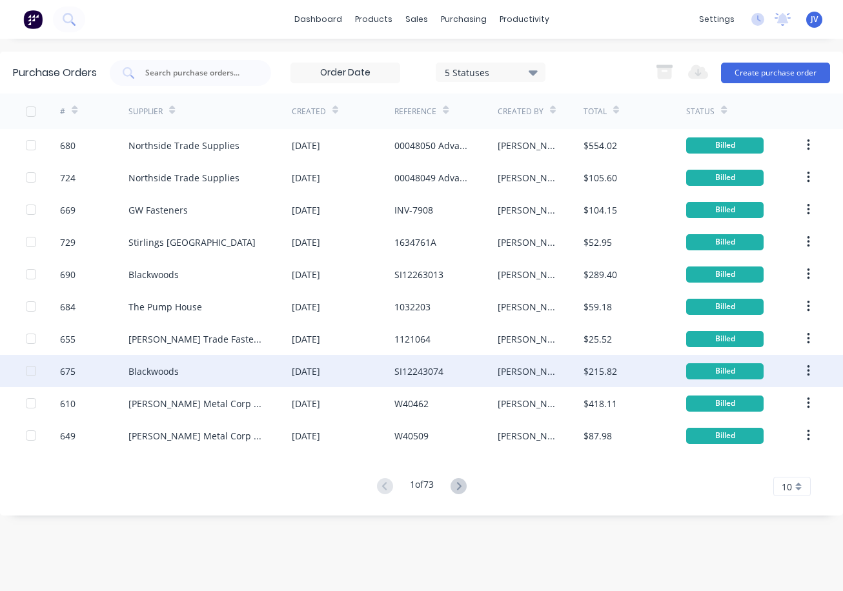
click at [72, 372] on div "675" at bounding box center [67, 372] width 15 height 14
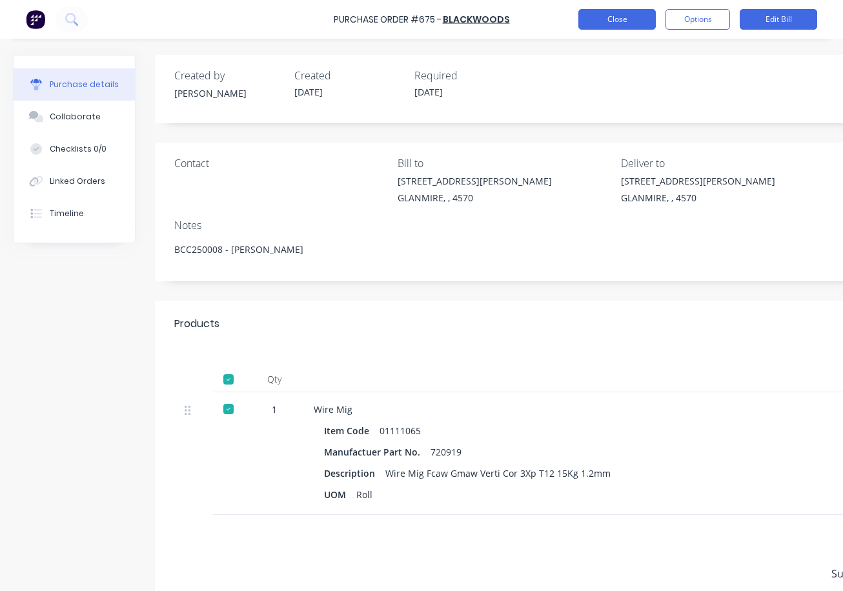
click at [620, 23] on button "Close" at bounding box center [616, 19] width 77 height 21
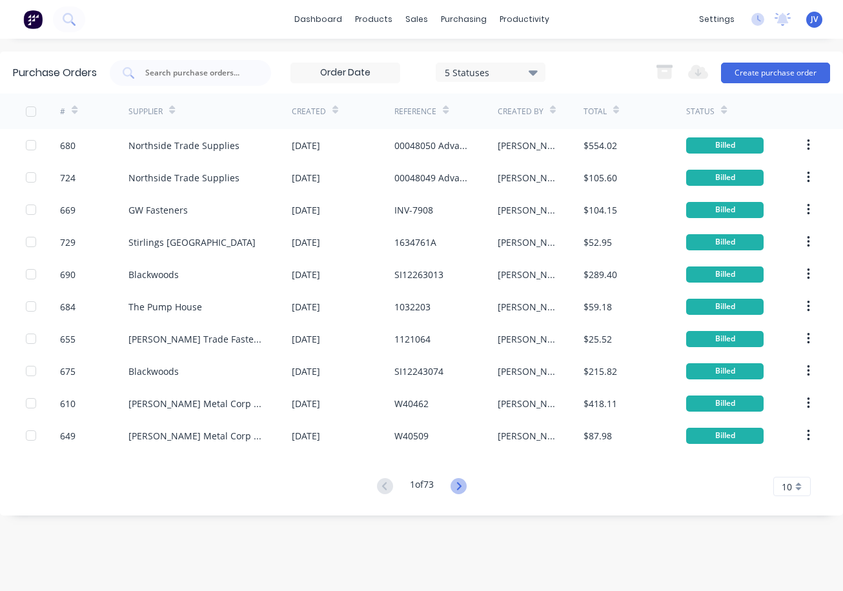
click at [461, 486] on icon at bounding box center [458, 486] width 16 height 16
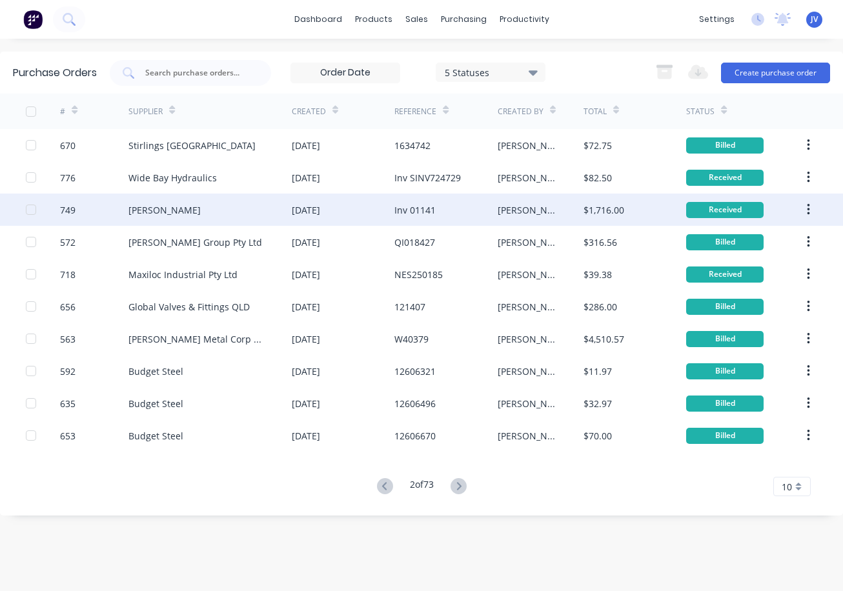
click at [66, 207] on div "749" at bounding box center [67, 210] width 15 height 14
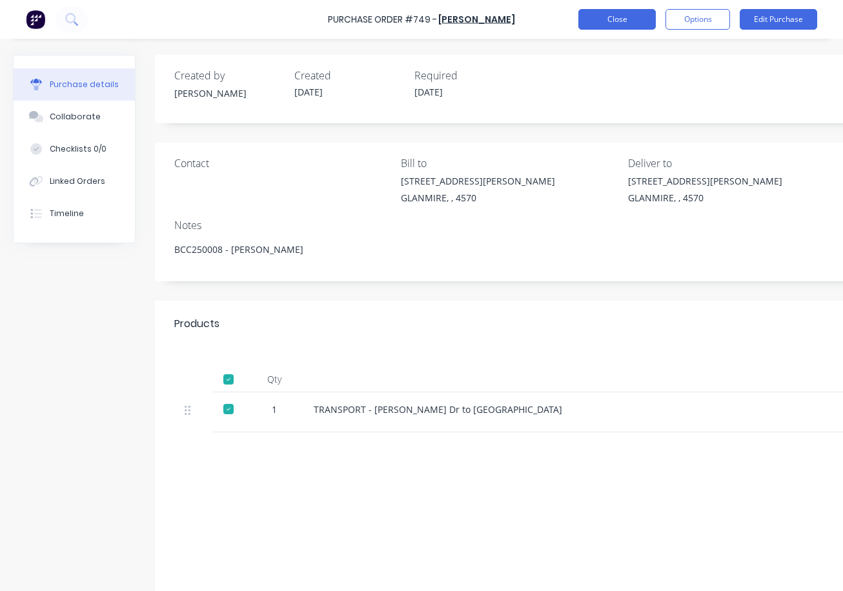
click at [598, 19] on button "Close" at bounding box center [616, 19] width 77 height 21
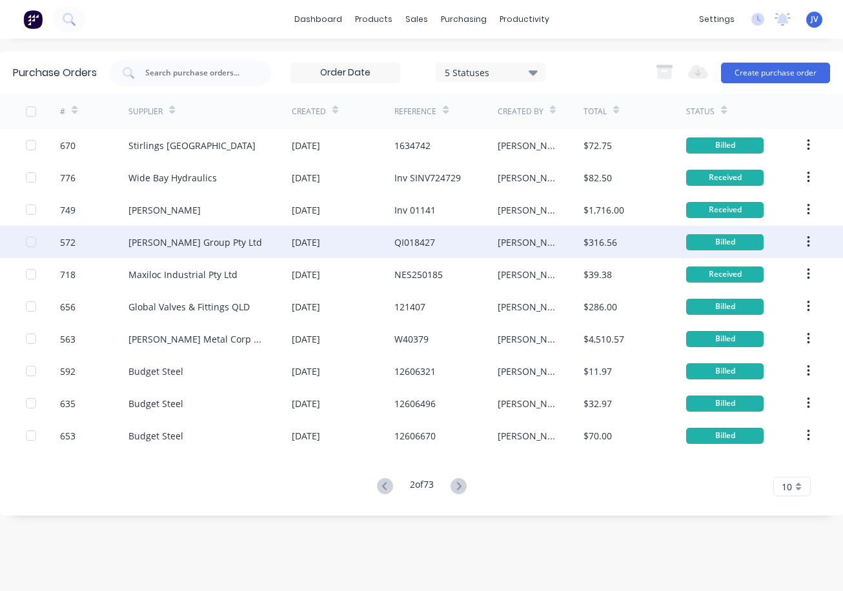
click at [72, 241] on div "572" at bounding box center [67, 243] width 15 height 14
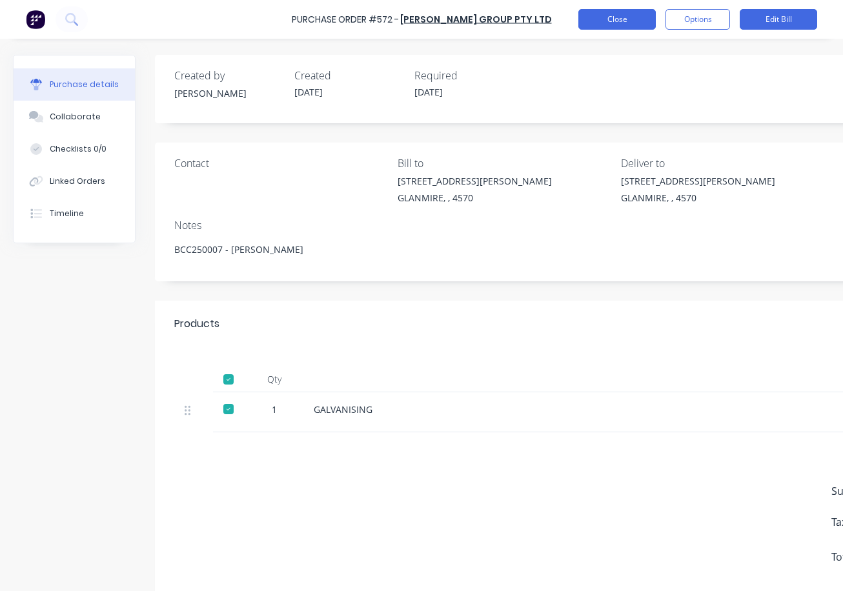
click at [618, 15] on button "Close" at bounding box center [616, 19] width 77 height 21
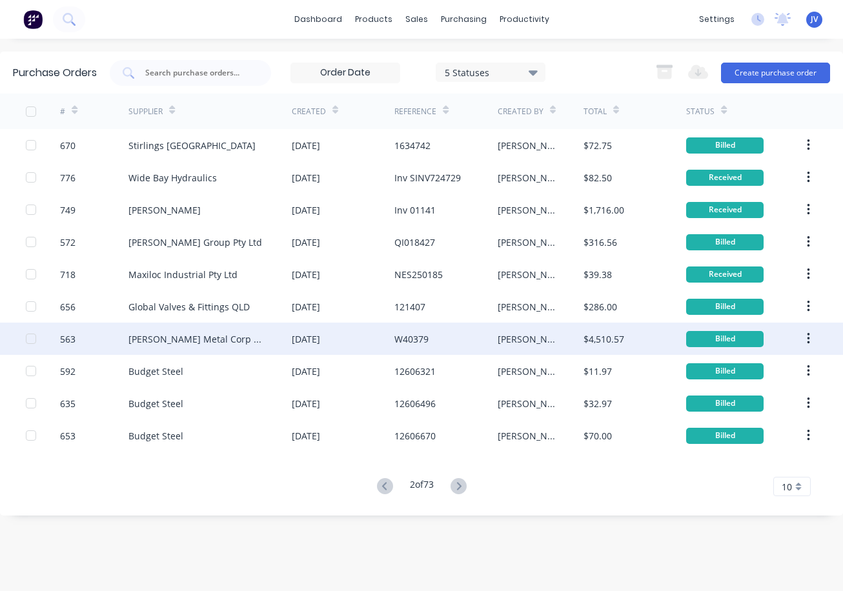
click at [70, 341] on div "563" at bounding box center [67, 339] width 15 height 14
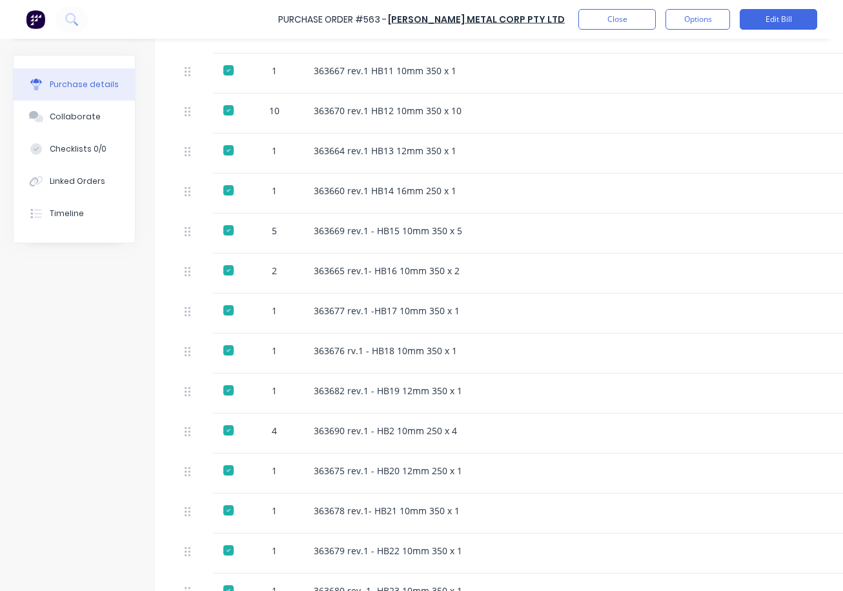
scroll to position [258, 0]
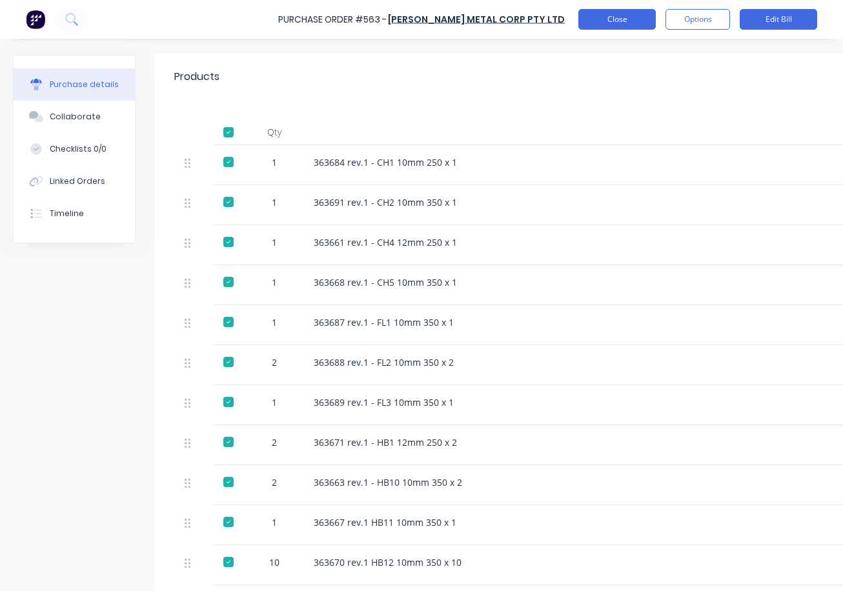
click at [603, 17] on button "Close" at bounding box center [616, 19] width 77 height 21
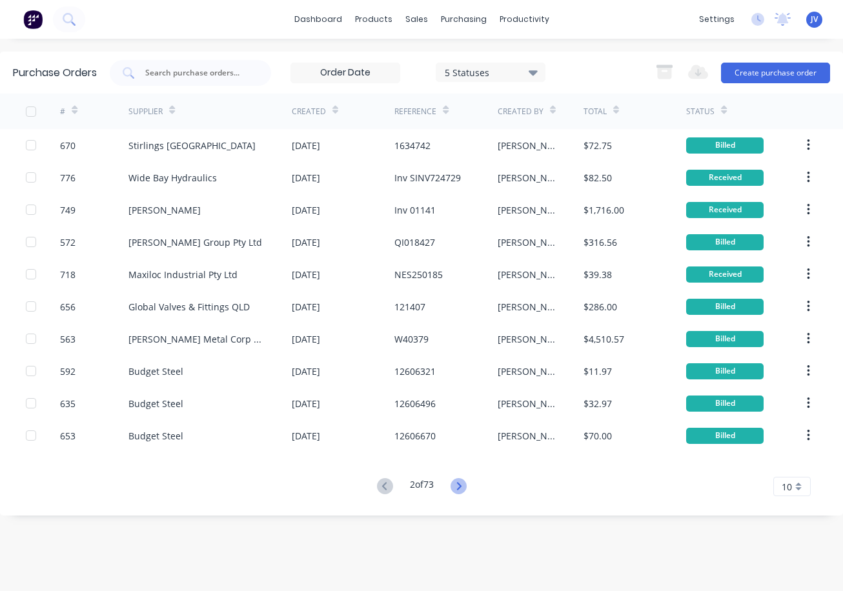
click at [465, 486] on icon at bounding box center [458, 486] width 16 height 16
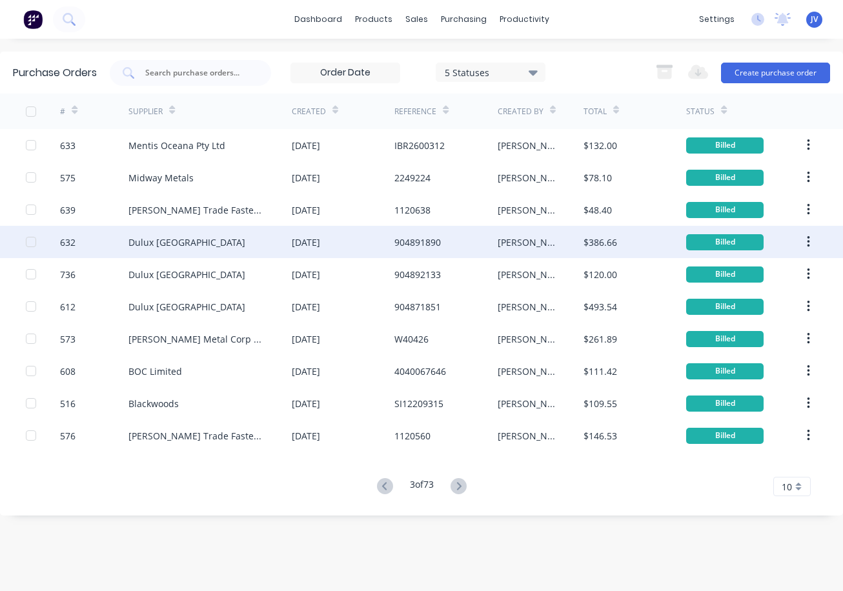
click at [68, 243] on div "632" at bounding box center [67, 243] width 15 height 14
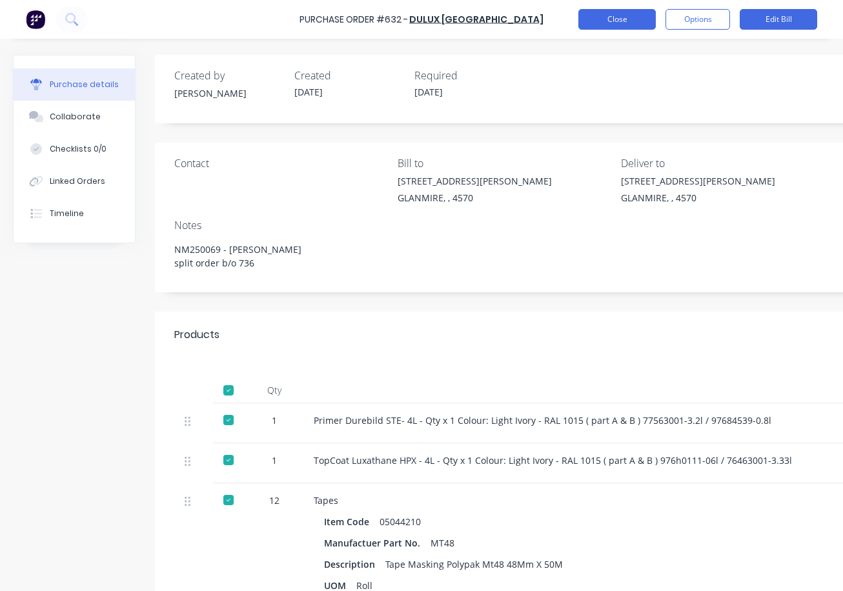
click at [612, 19] on button "Close" at bounding box center [616, 19] width 77 height 21
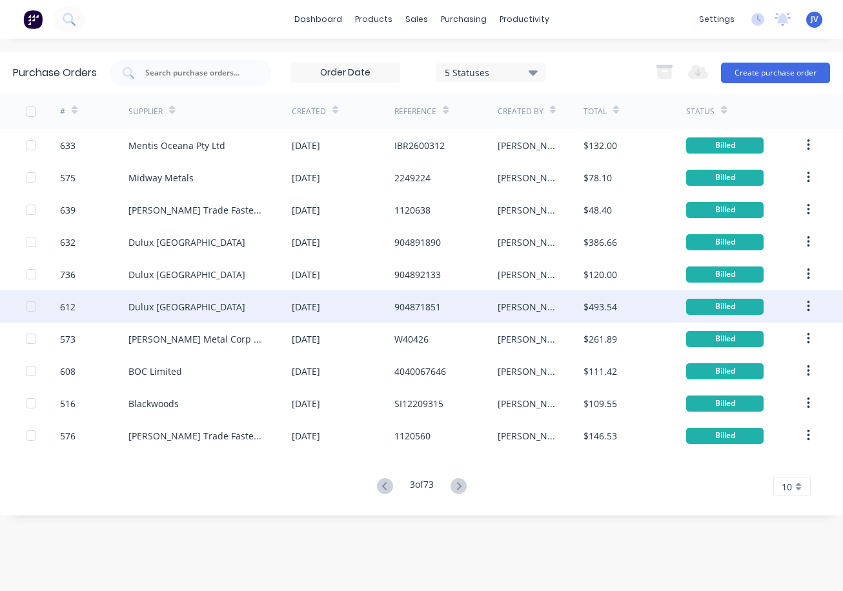
click at [66, 308] on div "612" at bounding box center [67, 307] width 15 height 14
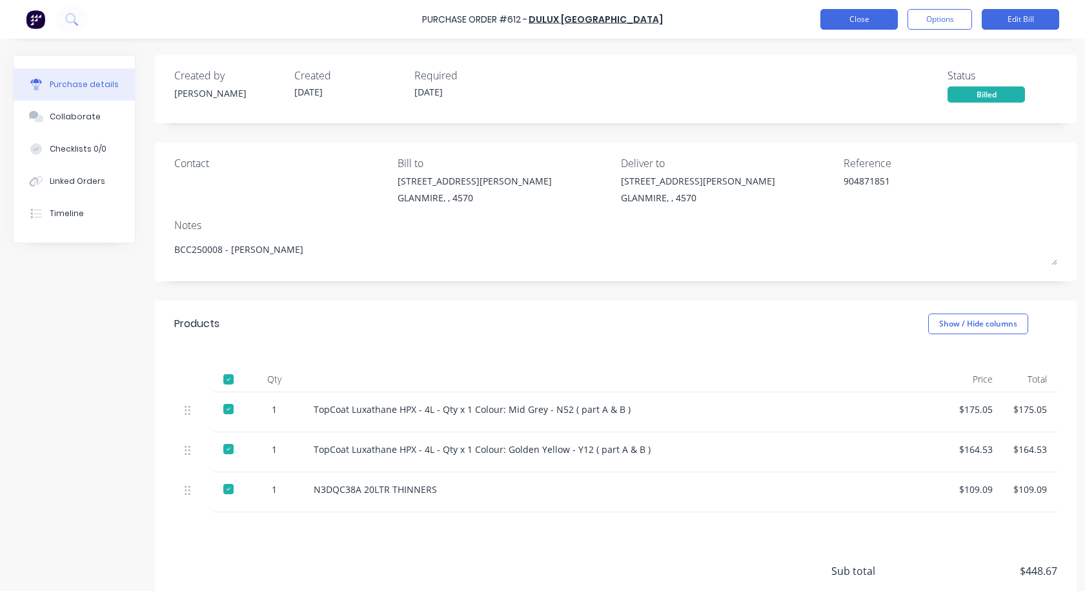
click at [842, 21] on button "Close" at bounding box center [858, 19] width 77 height 21
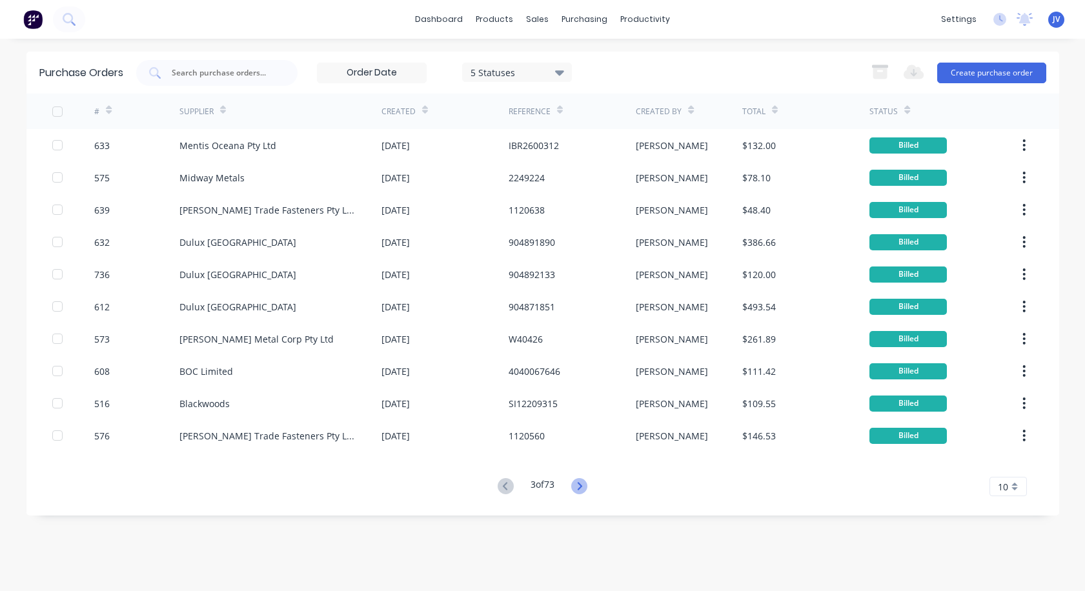
click at [578, 481] on icon at bounding box center [579, 486] width 16 height 16
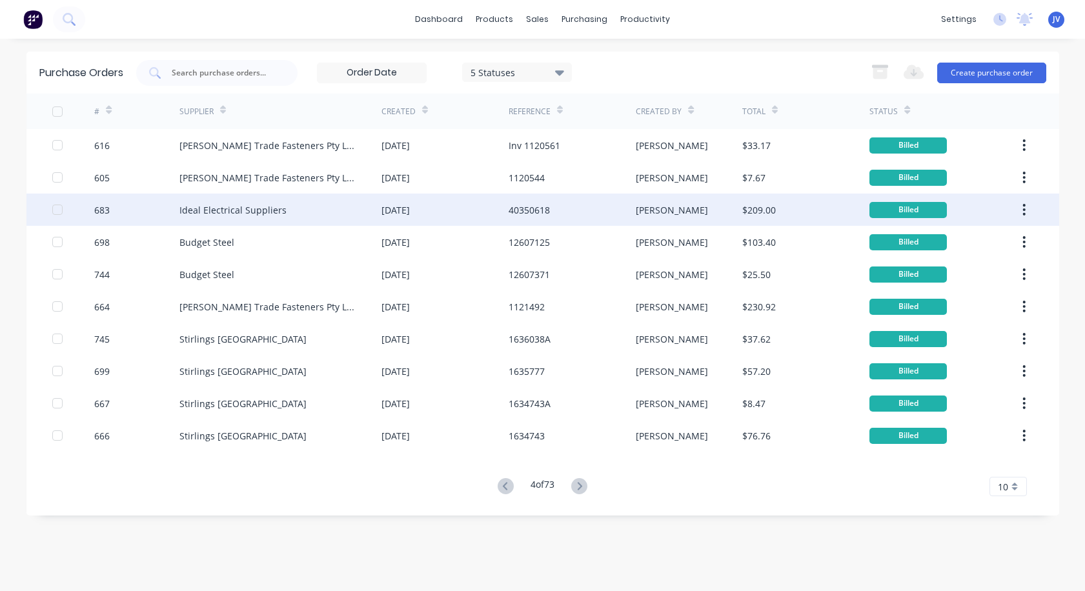
click at [103, 208] on div "683" at bounding box center [101, 210] width 15 height 14
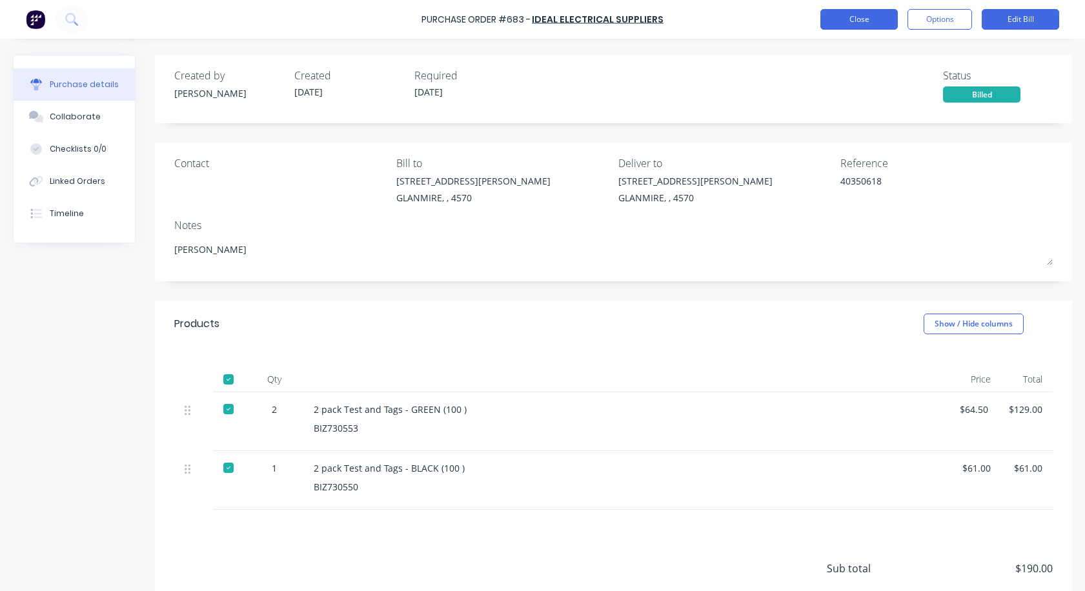
click at [842, 21] on button "Close" at bounding box center [858, 19] width 77 height 21
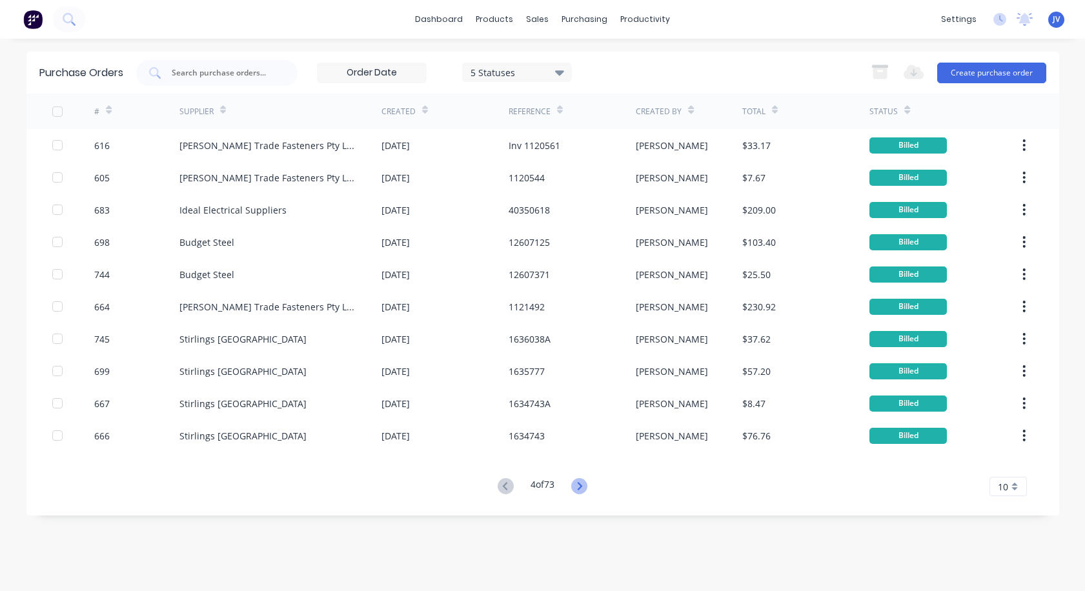
click at [586, 487] on icon at bounding box center [579, 486] width 16 height 16
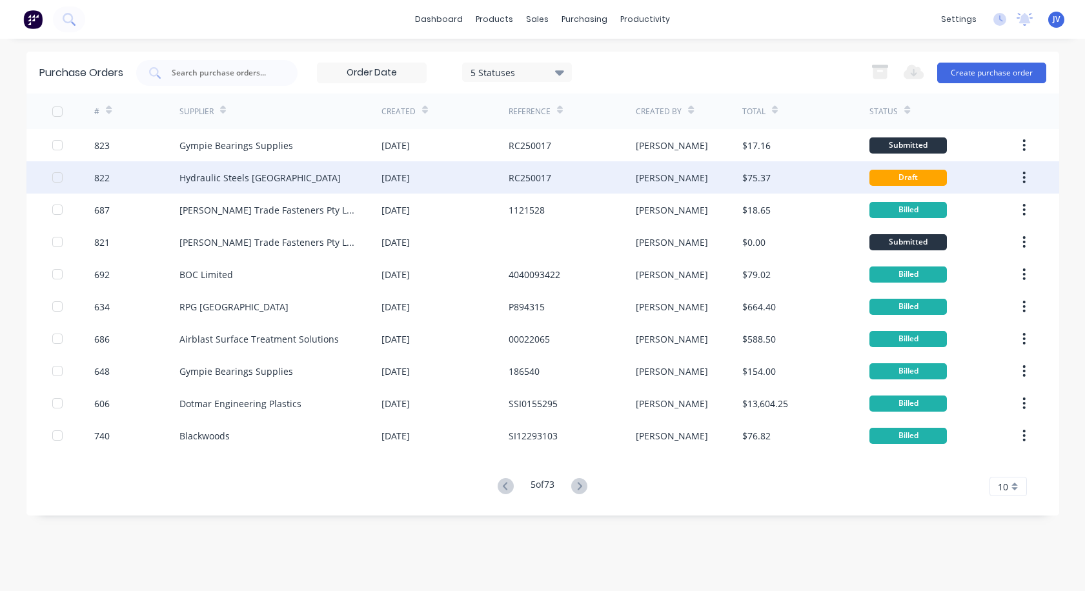
click at [106, 178] on div "822" at bounding box center [101, 178] width 15 height 14
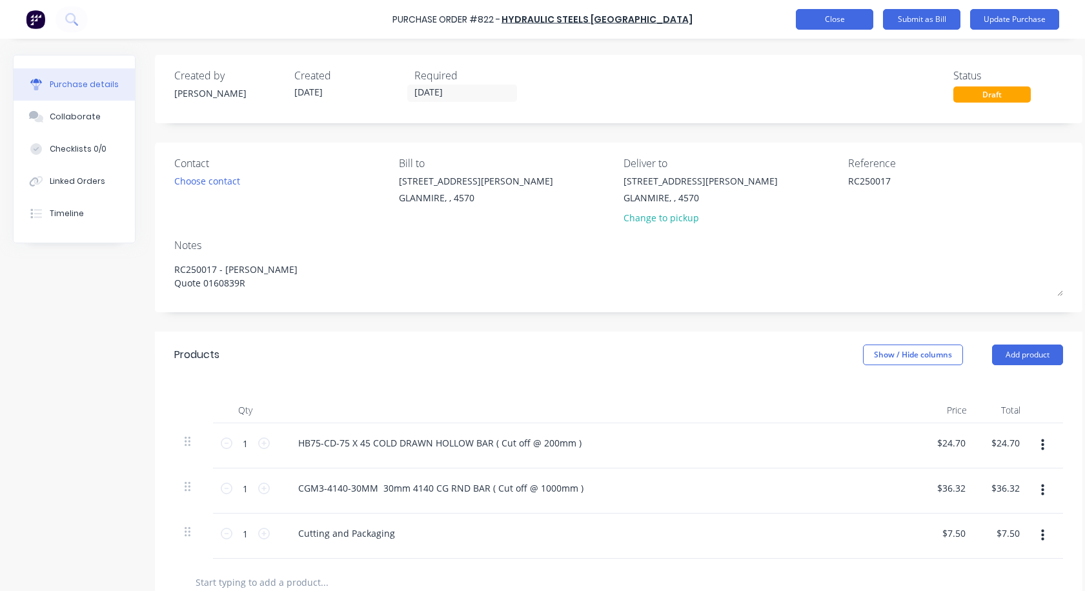
click at [842, 18] on button "Close" at bounding box center [834, 19] width 77 height 21
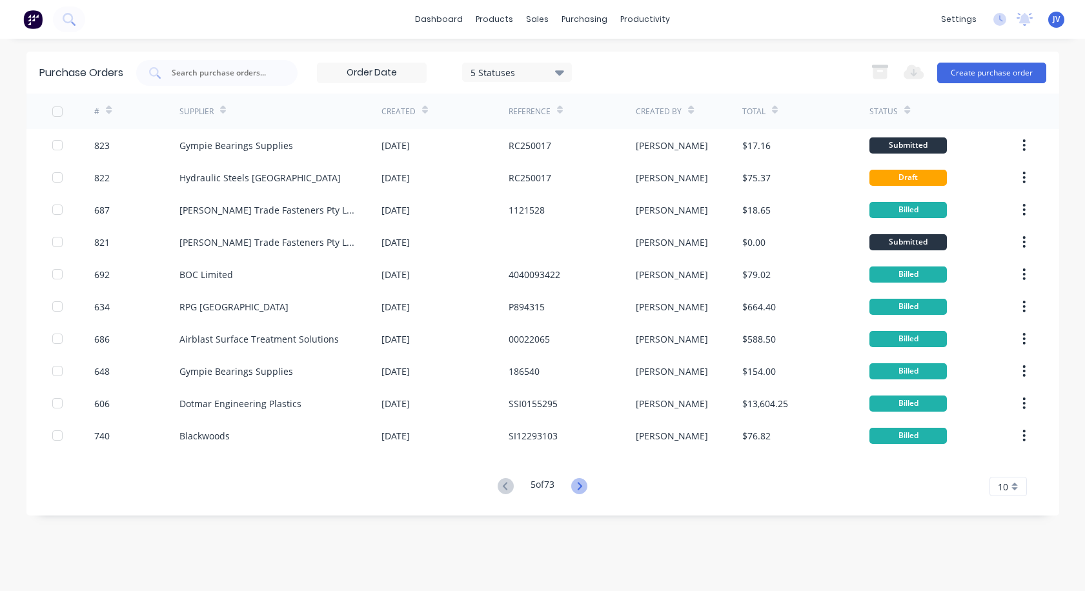
click at [578, 486] on icon at bounding box center [579, 486] width 16 height 16
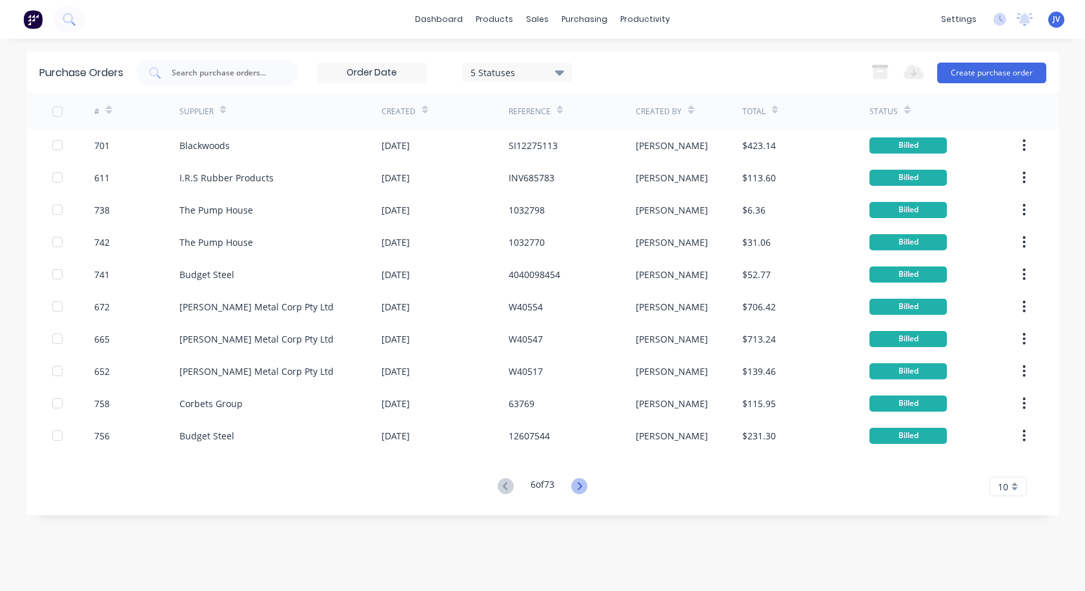
click at [576, 485] on icon at bounding box center [579, 486] width 16 height 16
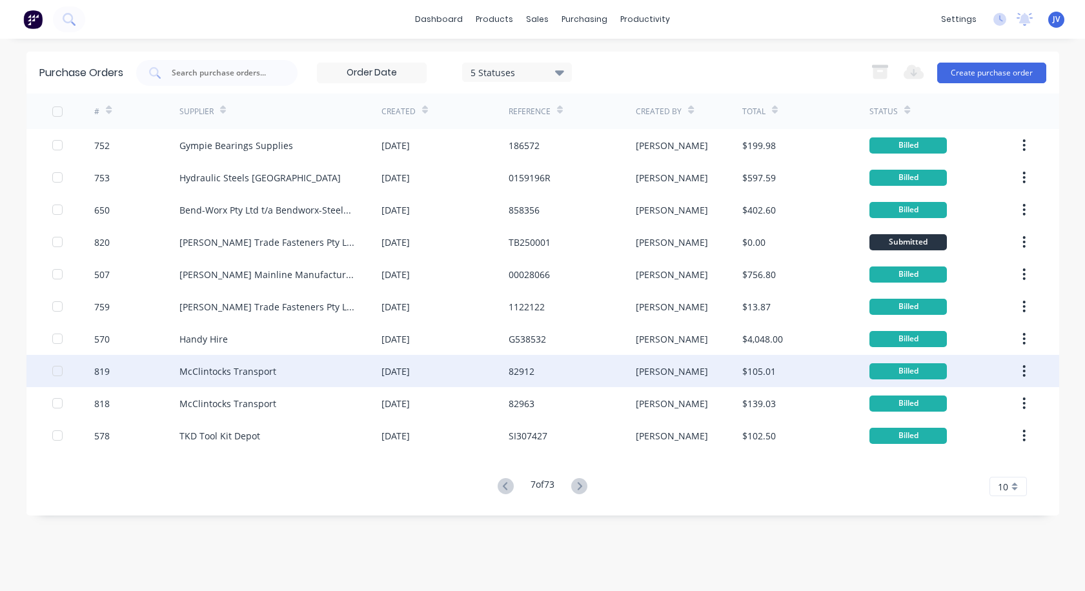
click at [102, 372] on div "819" at bounding box center [101, 372] width 15 height 14
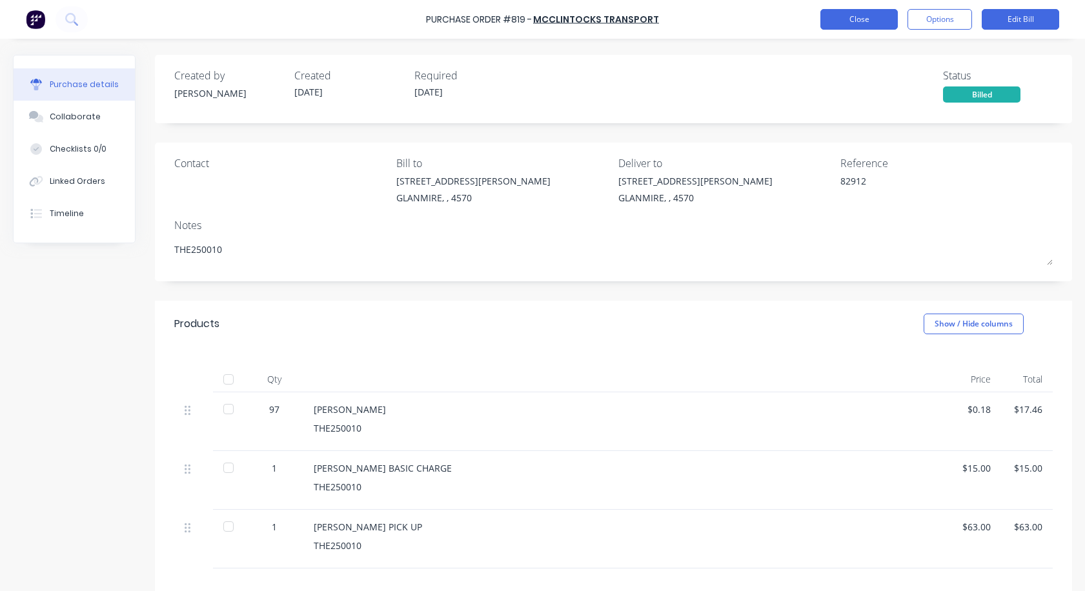
click at [842, 24] on button "Close" at bounding box center [858, 19] width 77 height 21
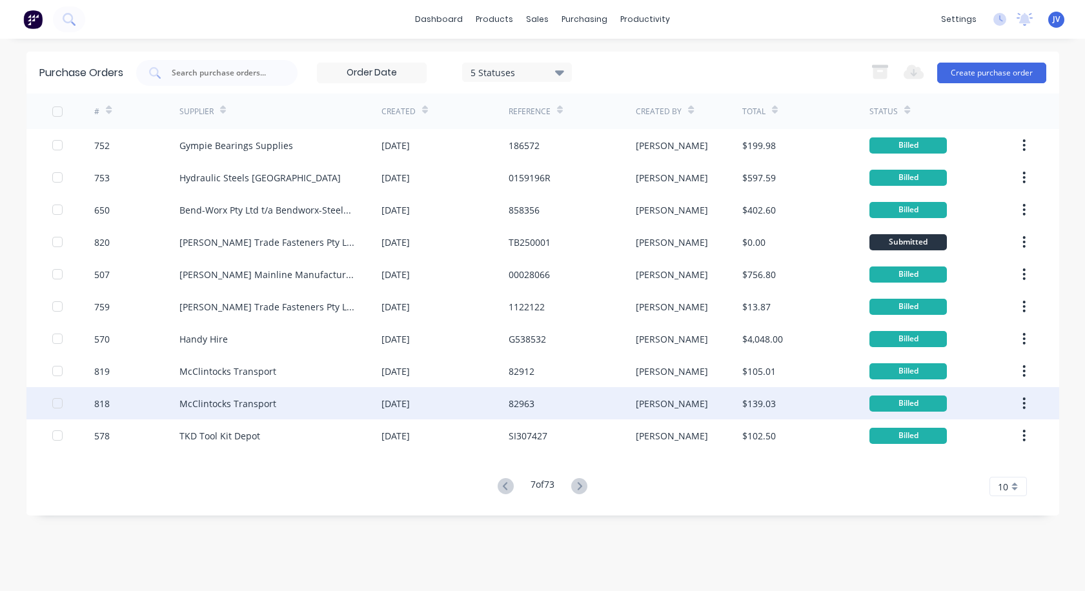
click at [106, 407] on div "818" at bounding box center [101, 404] width 15 height 14
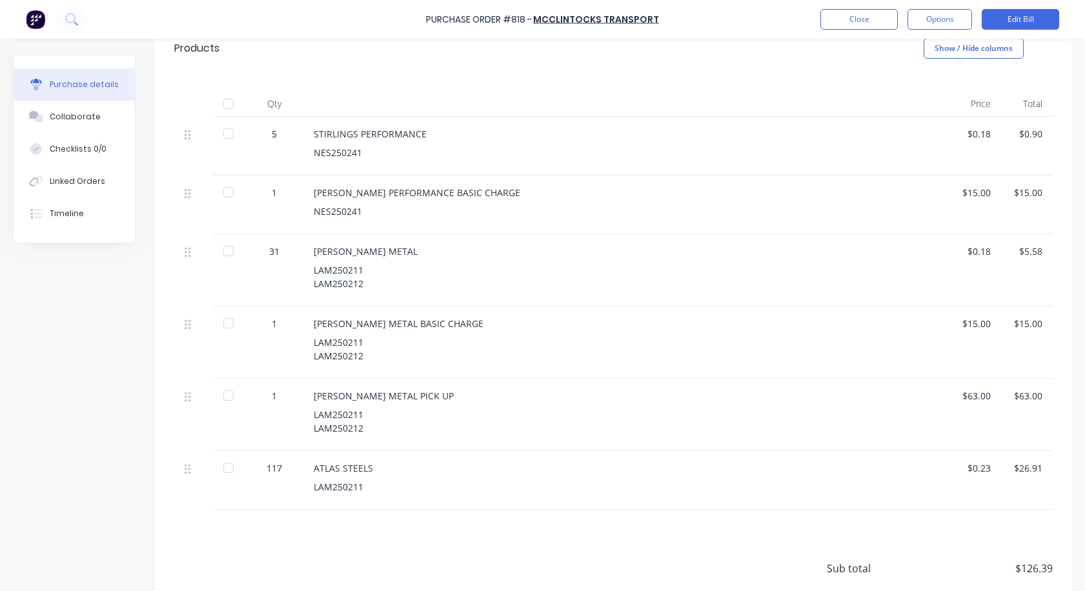
scroll to position [338, 0]
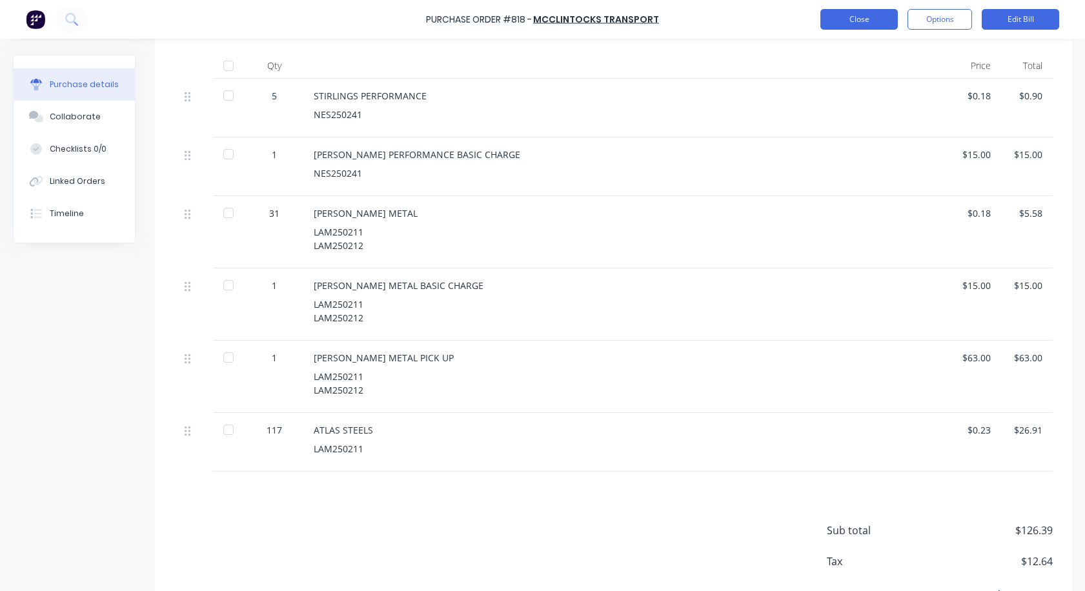
click at [842, 17] on button "Close" at bounding box center [858, 19] width 77 height 21
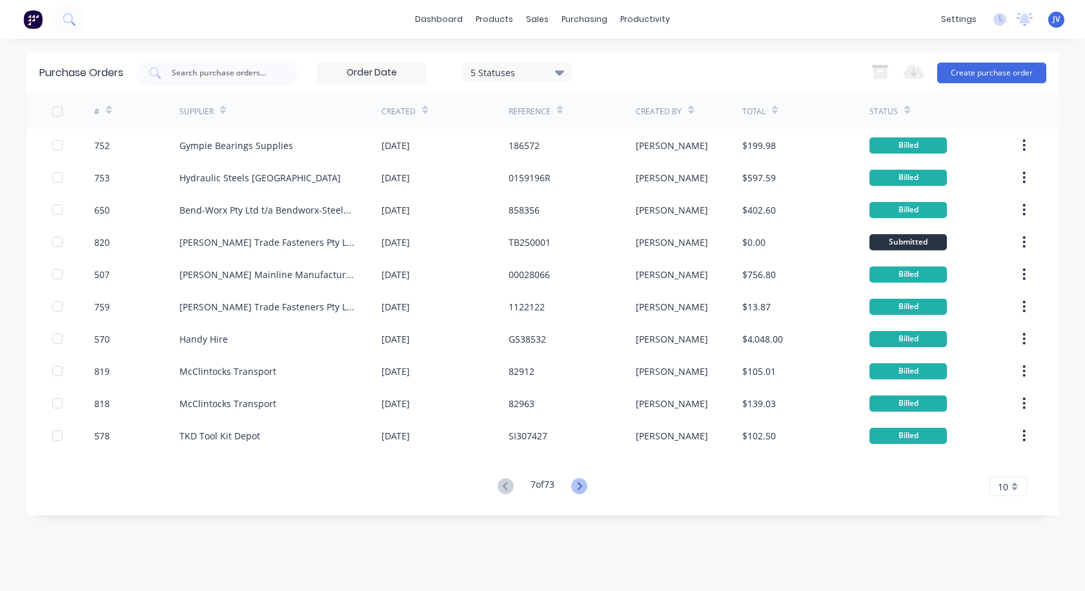
click at [580, 483] on icon at bounding box center [580, 486] width 5 height 8
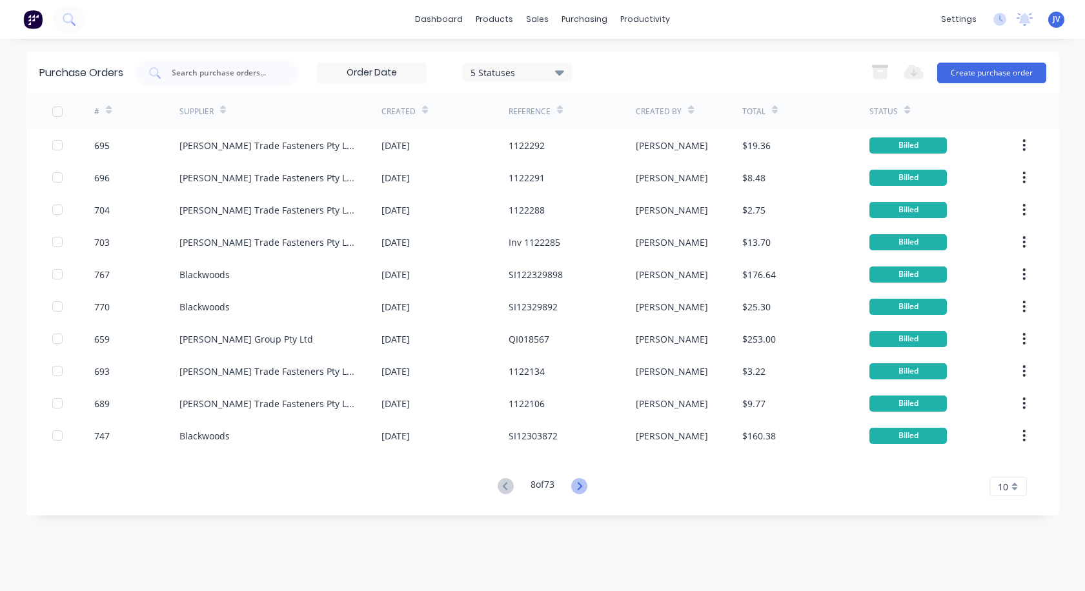
click at [578, 481] on icon at bounding box center [579, 486] width 16 height 16
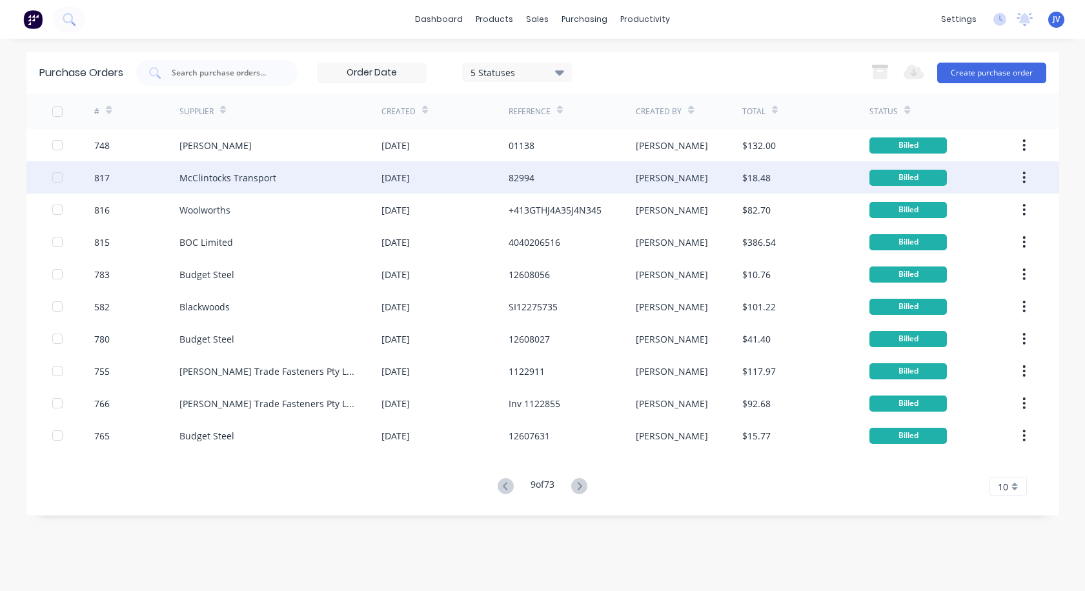
click at [107, 172] on div "817" at bounding box center [101, 178] width 15 height 14
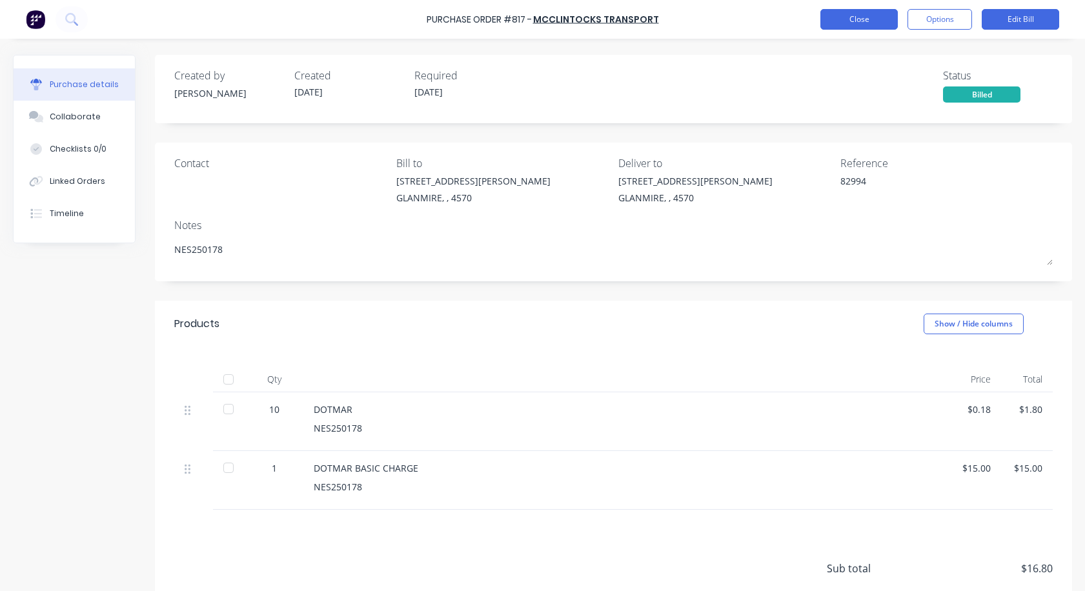
click at [842, 14] on button "Close" at bounding box center [858, 19] width 77 height 21
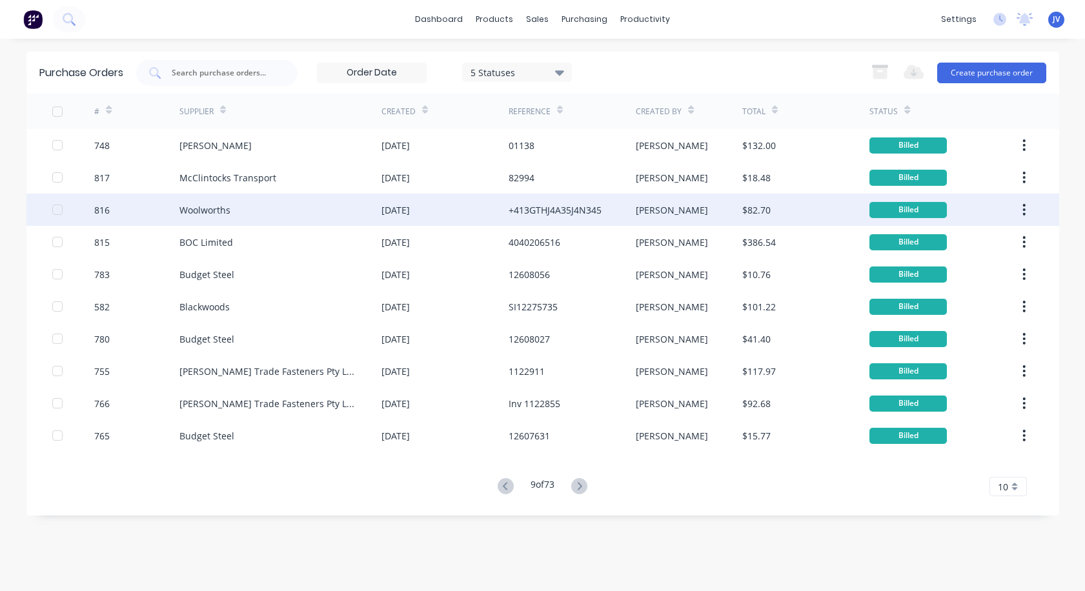
click at [101, 209] on div "816" at bounding box center [101, 210] width 15 height 14
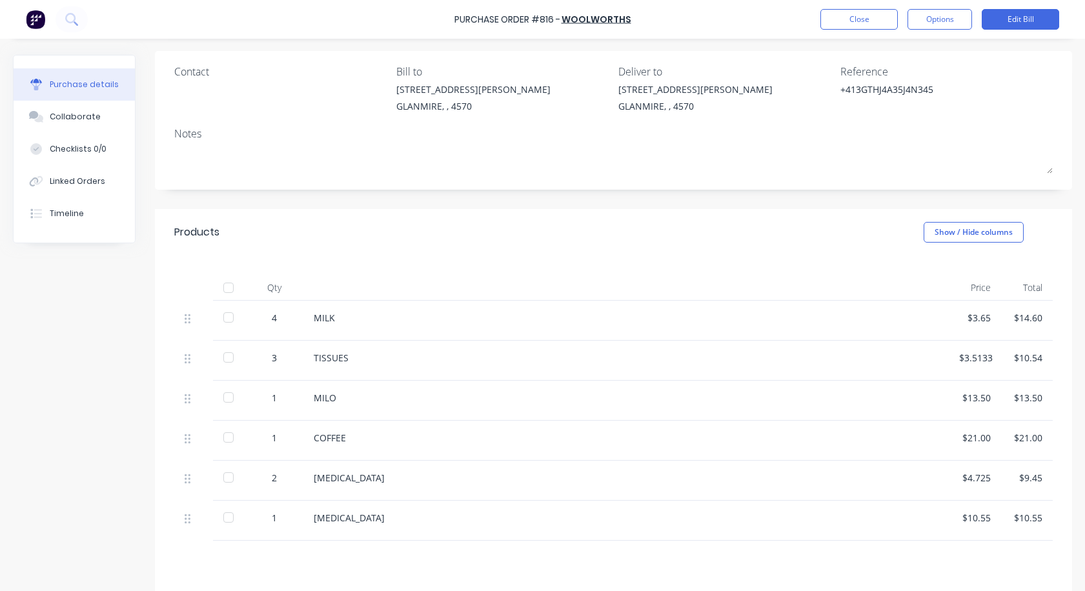
scroll to position [129, 0]
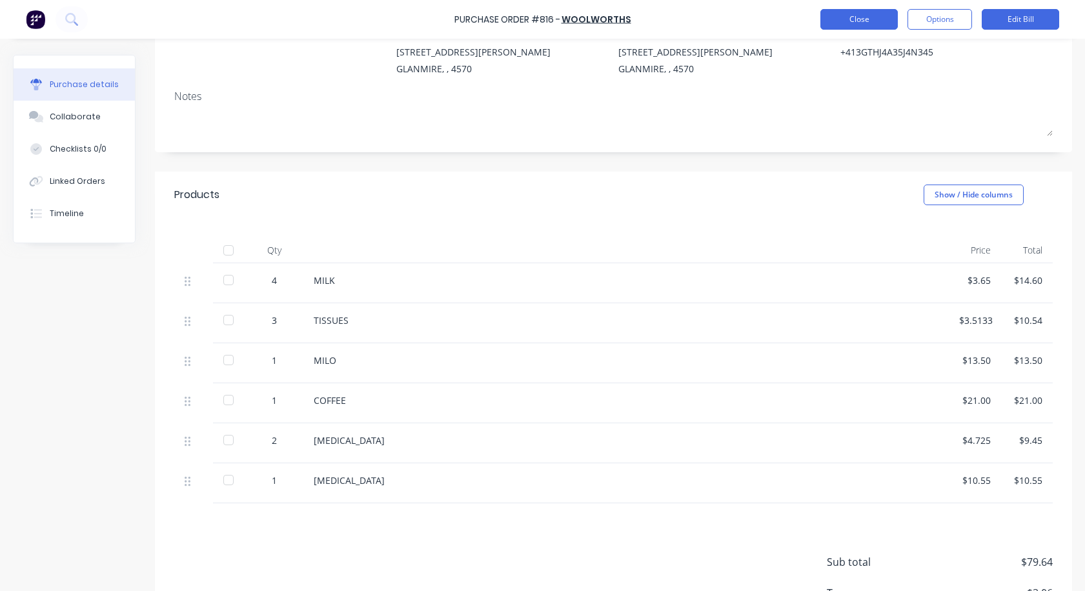
click at [842, 21] on button "Close" at bounding box center [858, 19] width 77 height 21
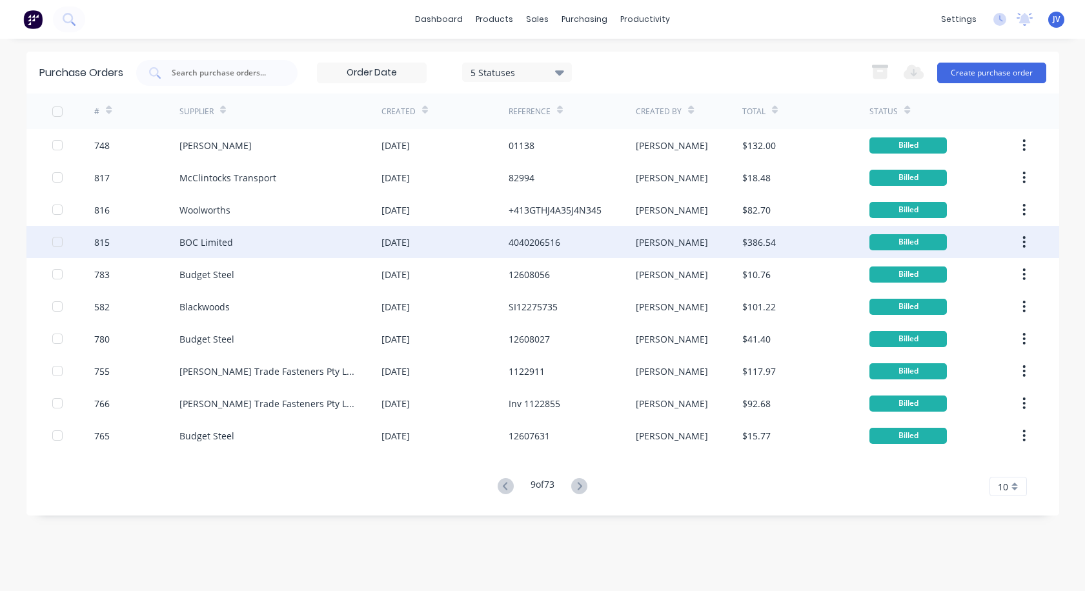
click at [101, 243] on div "815" at bounding box center [101, 243] width 15 height 14
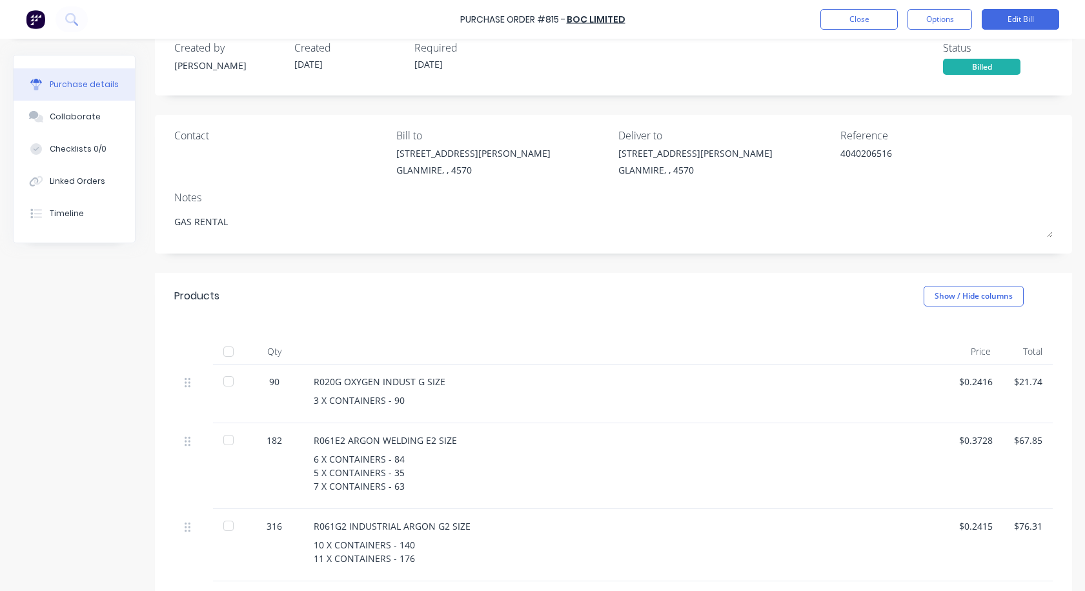
scroll to position [129, 0]
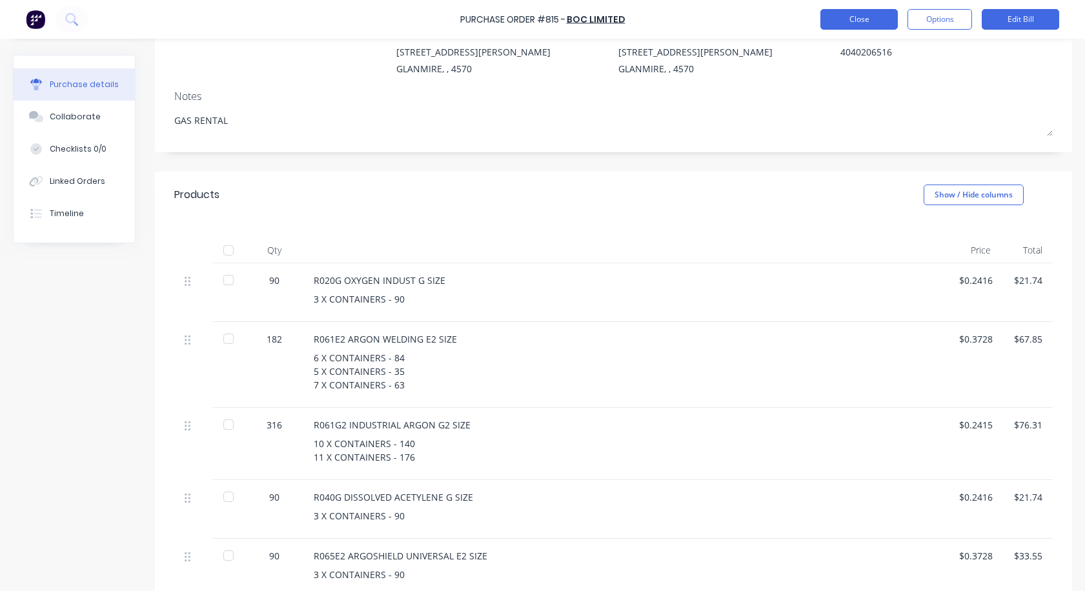
click at [842, 22] on button "Close" at bounding box center [858, 19] width 77 height 21
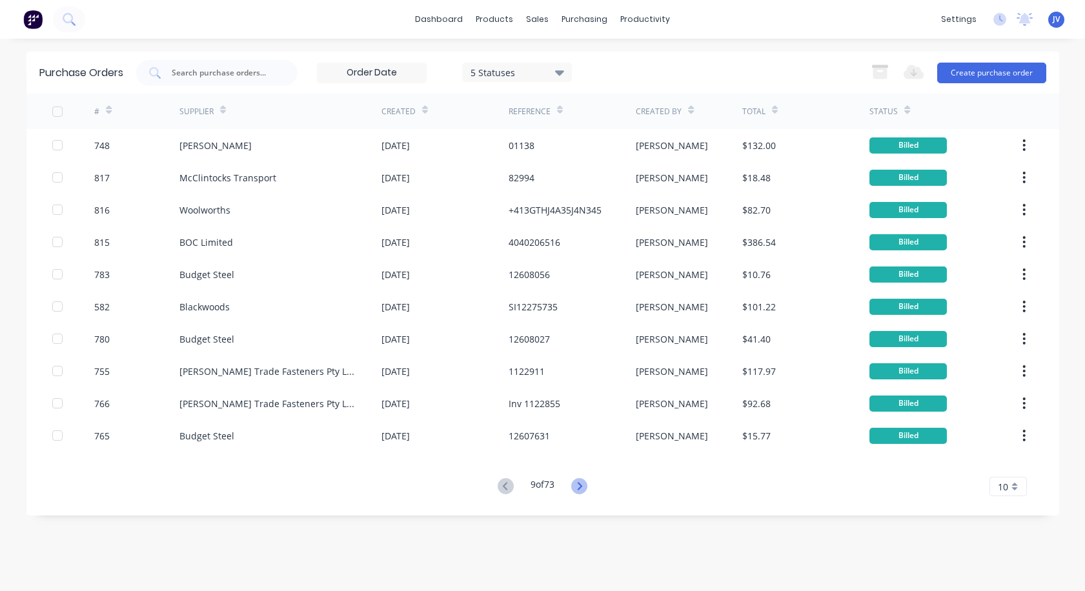
click at [582, 487] on icon at bounding box center [580, 486] width 5 height 8
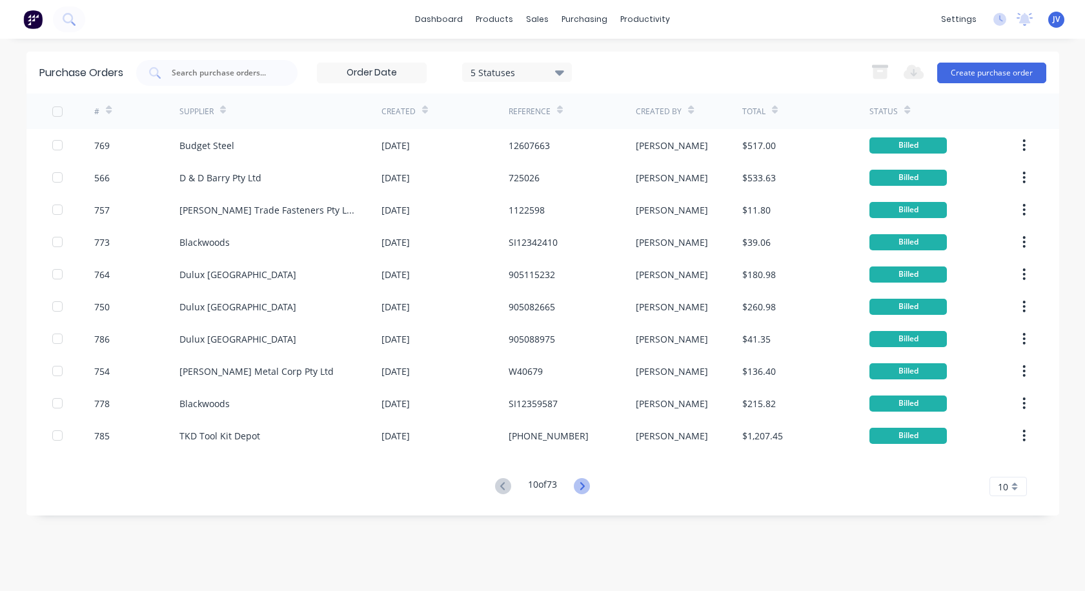
click at [585, 487] on icon at bounding box center [582, 486] width 5 height 8
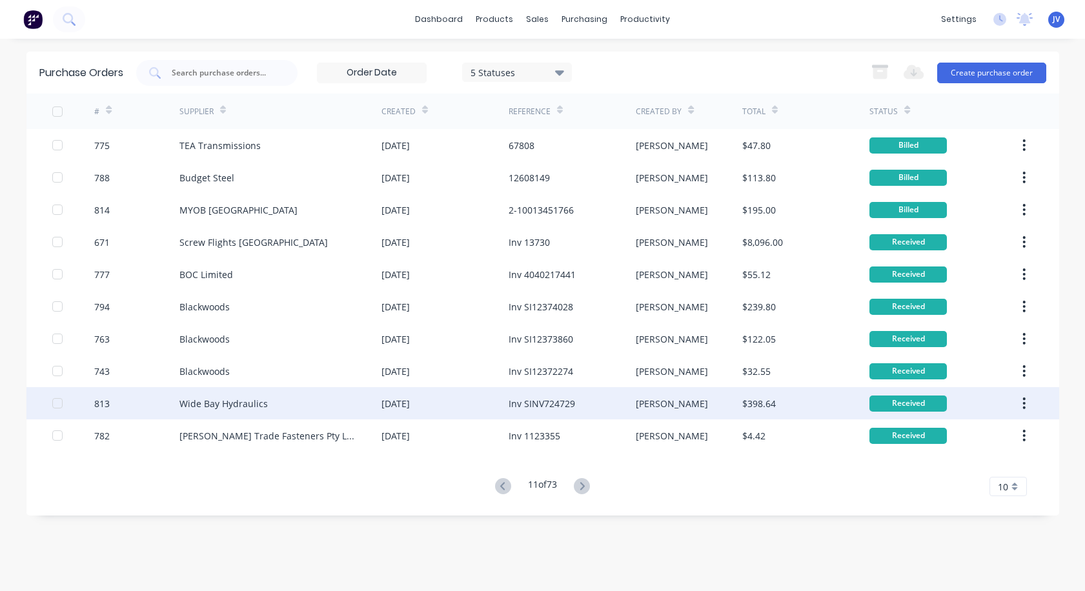
click at [103, 406] on div "813" at bounding box center [101, 404] width 15 height 14
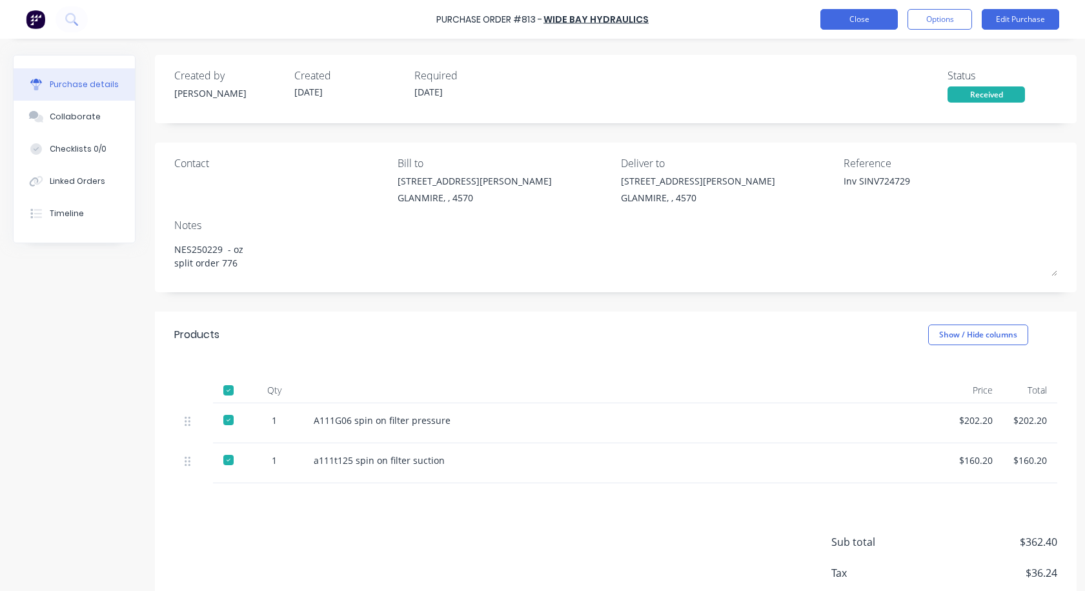
click at [842, 19] on button "Close" at bounding box center [858, 19] width 77 height 21
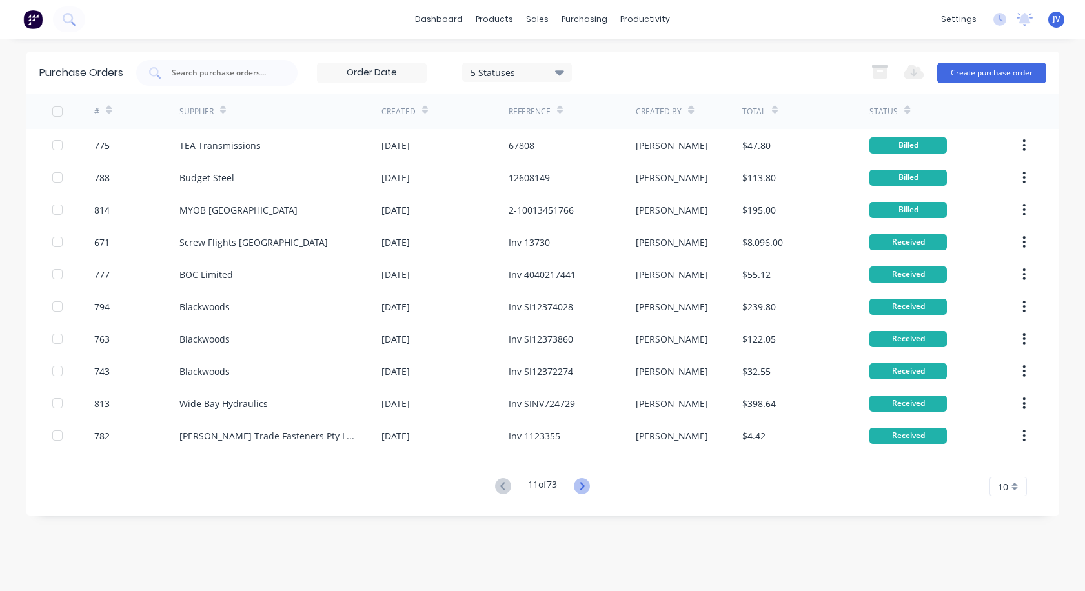
click at [583, 488] on icon at bounding box center [582, 486] width 16 height 16
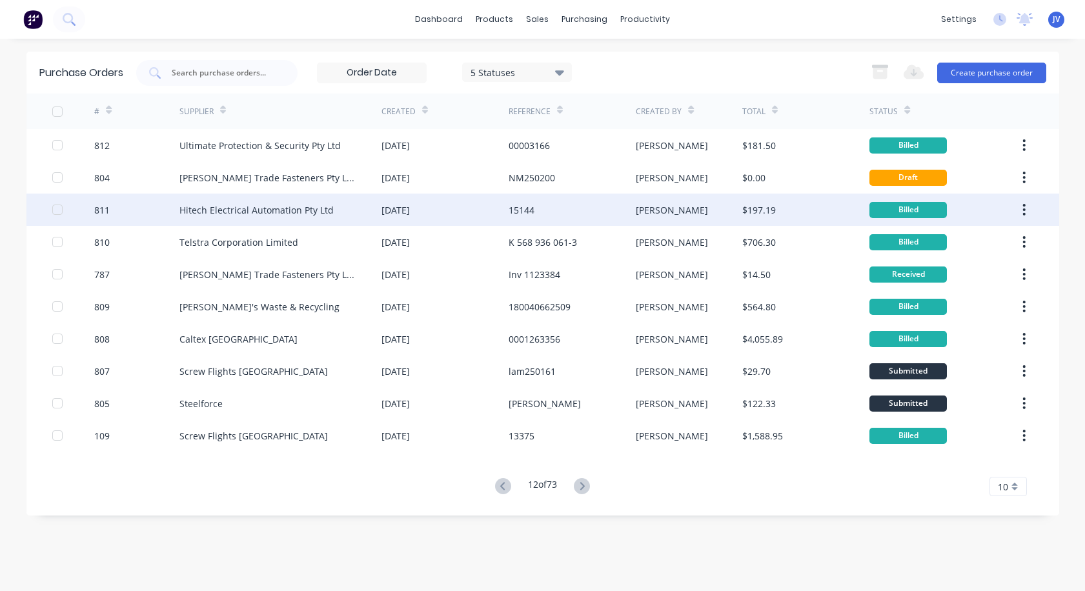
click at [98, 208] on div "811" at bounding box center [101, 210] width 15 height 14
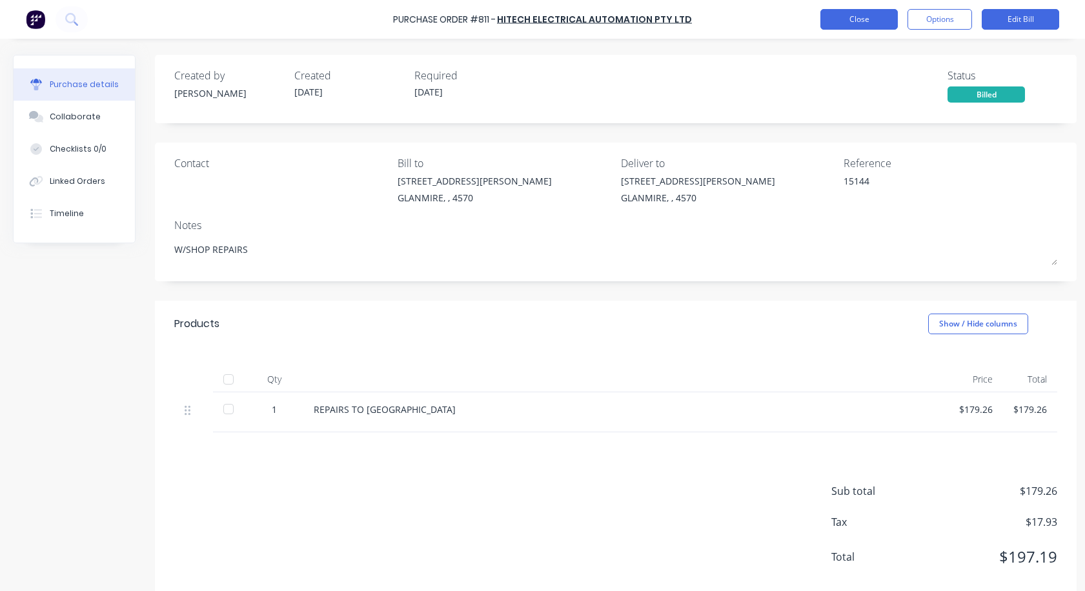
click at [842, 21] on button "Close" at bounding box center [858, 19] width 77 height 21
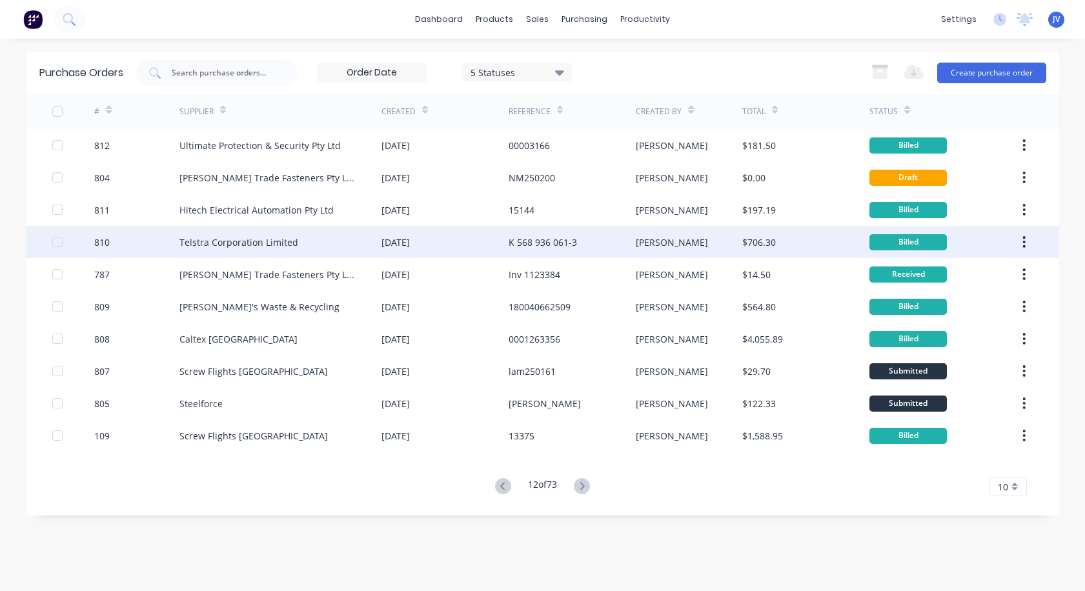
click at [108, 243] on div "810" at bounding box center [101, 243] width 15 height 14
type textarea "x"
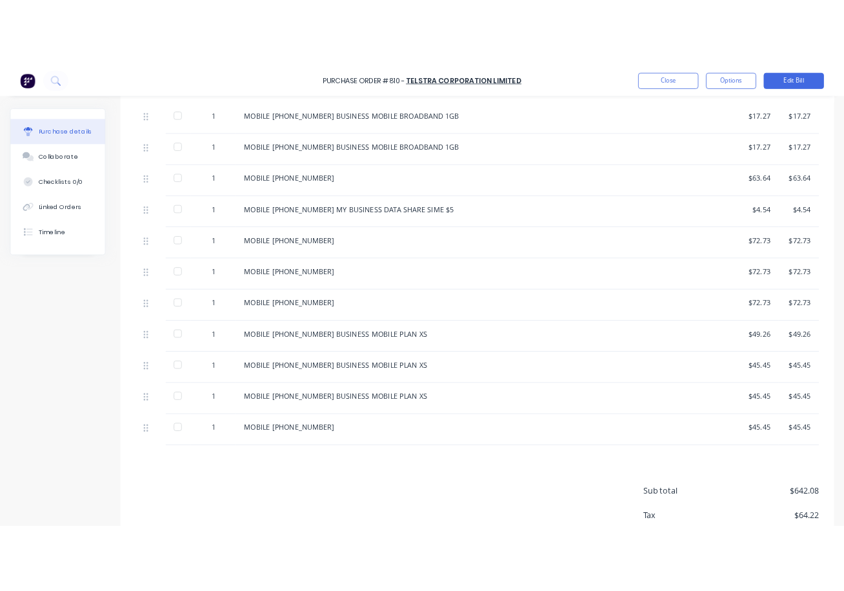
scroll to position [581, 0]
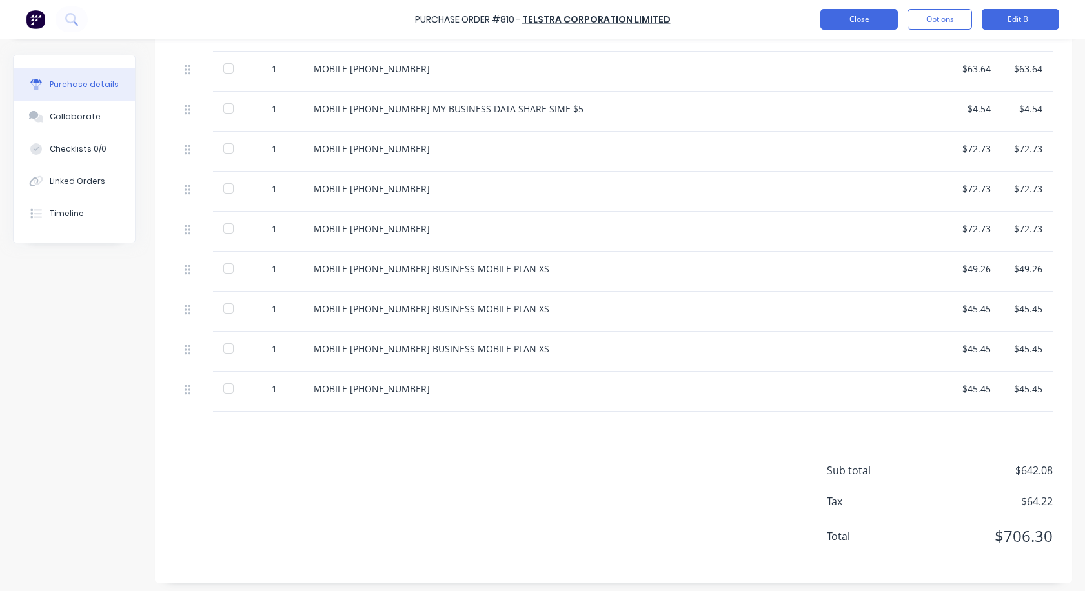
click at [842, 22] on button "Close" at bounding box center [858, 19] width 77 height 21
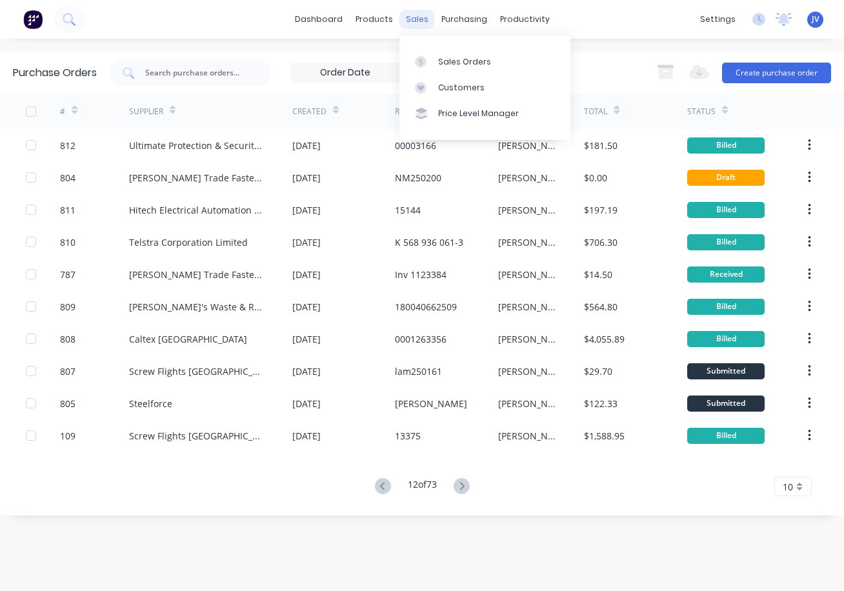
click at [412, 19] on div "sales" at bounding box center [416, 19] width 35 height 19
click at [464, 67] on div "Sales Orders" at bounding box center [464, 62] width 53 height 12
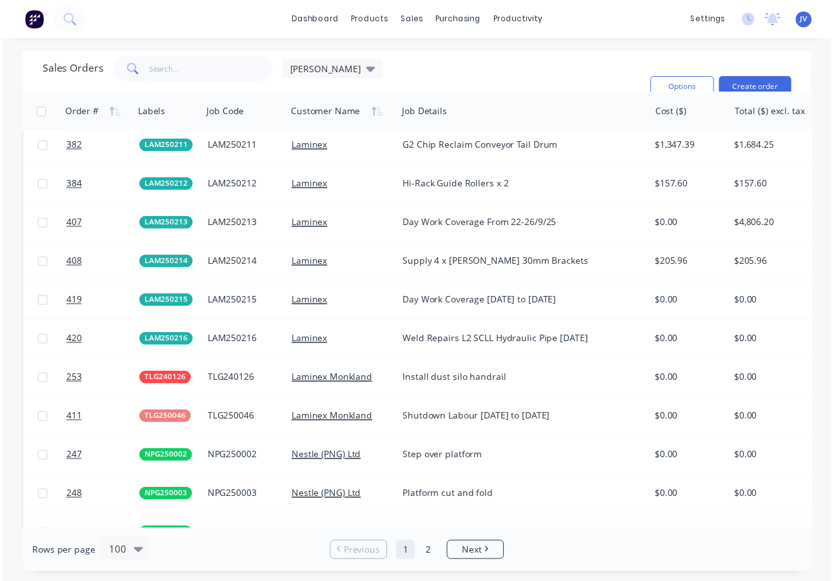
scroll to position [2129, 0]
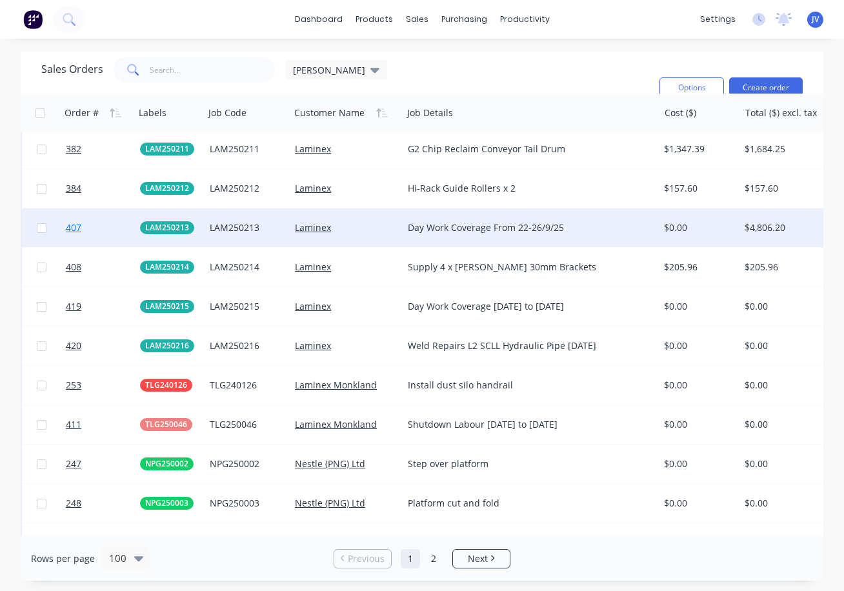
click at [80, 230] on span "407" at bounding box center [73, 227] width 15 height 13
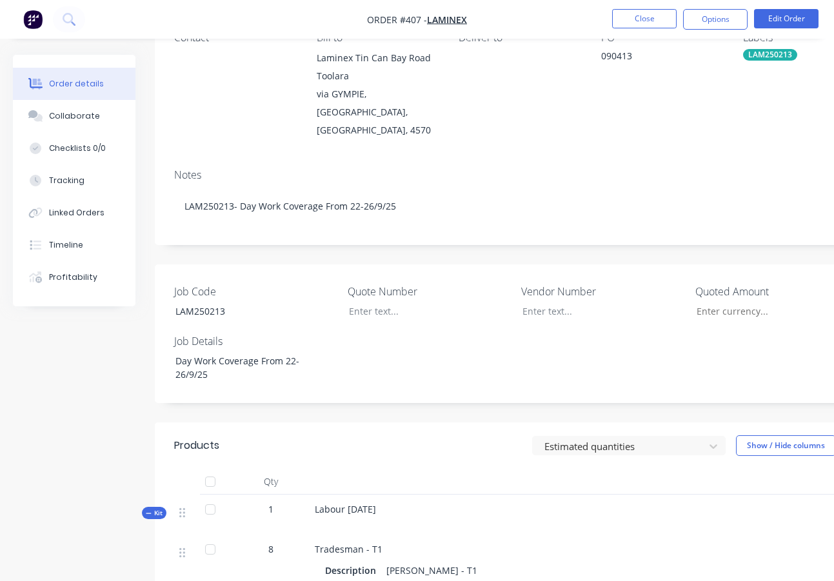
scroll to position [23, 0]
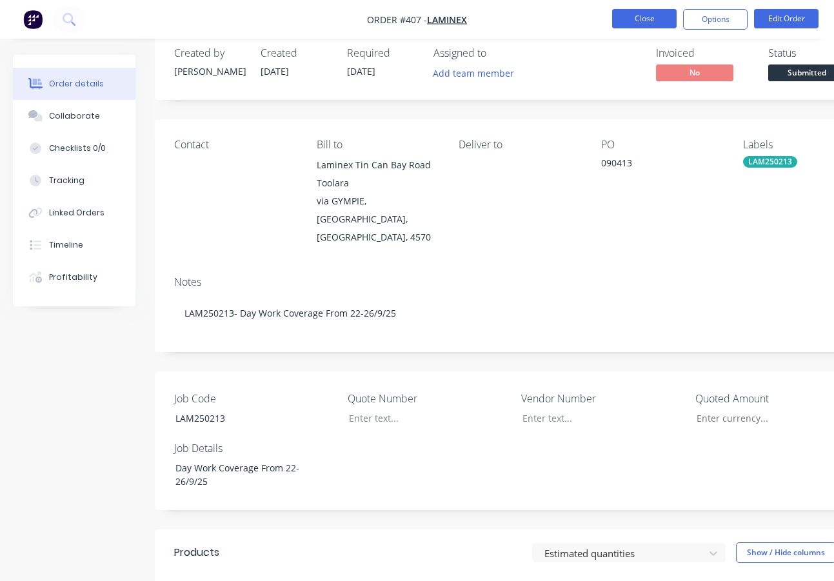
click at [640, 16] on button "Close" at bounding box center [644, 18] width 65 height 19
